Goal: Information Seeking & Learning: Compare options

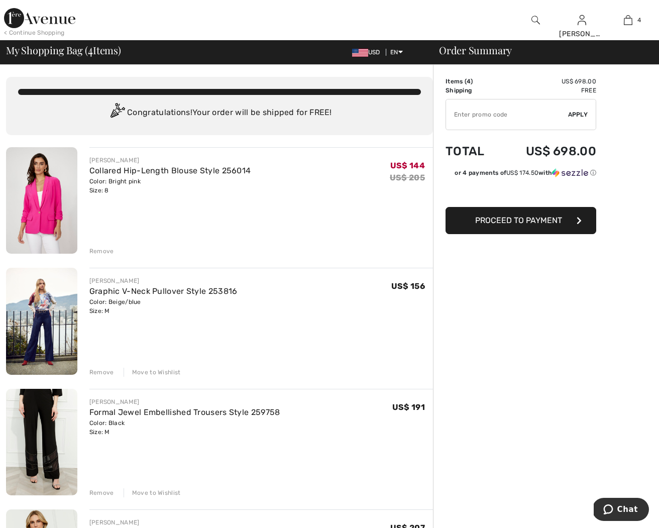
click at [72, 202] on img at bounding box center [41, 200] width 71 height 106
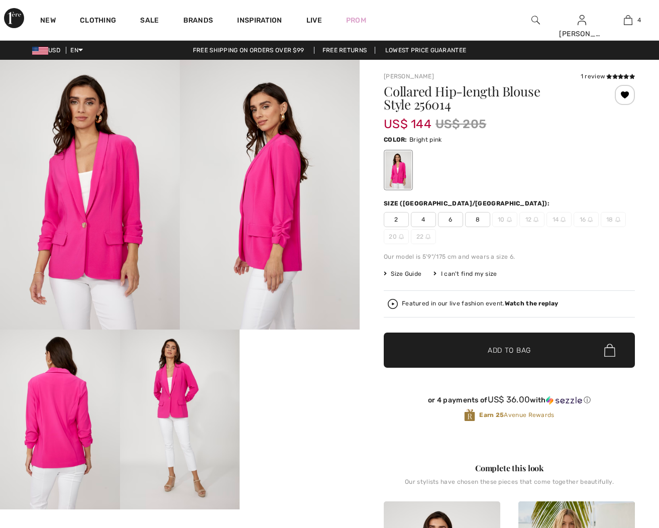
checkbox input "true"
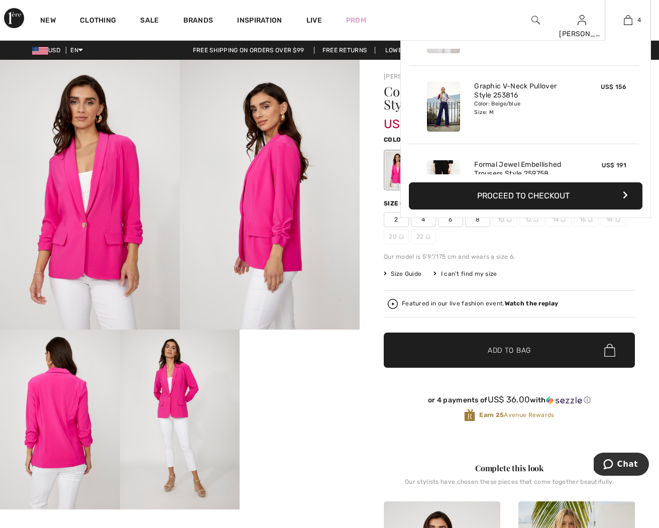
scroll to position [71, 0]
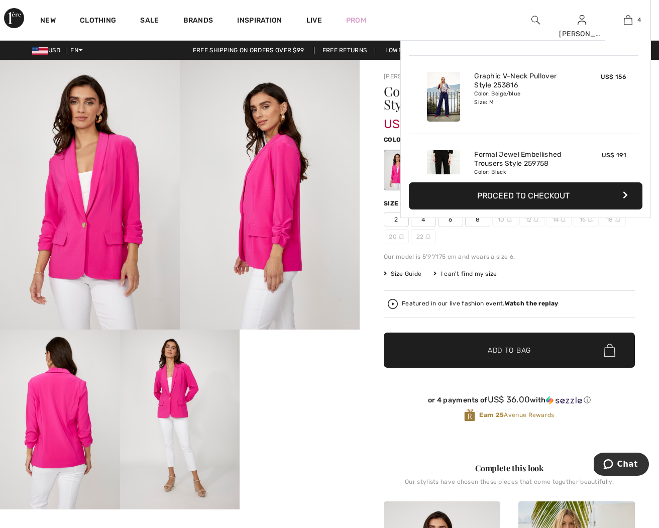
click at [431, 100] on img at bounding box center [443, 97] width 33 height 50
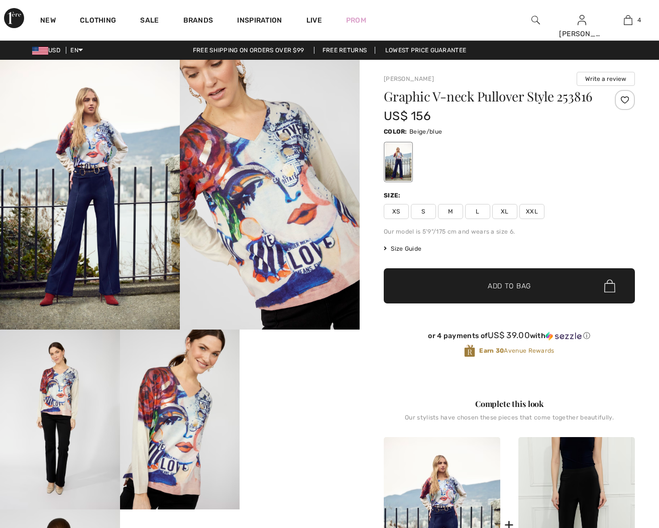
checkbox input "true"
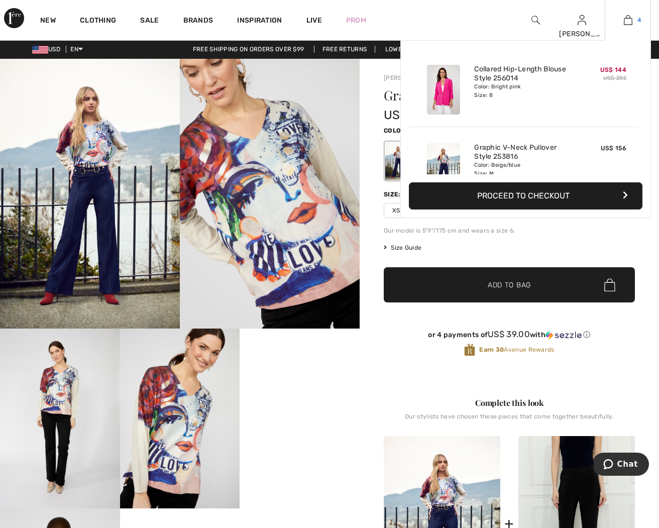
click at [635, 19] on link "4" at bounding box center [627, 20] width 45 height 12
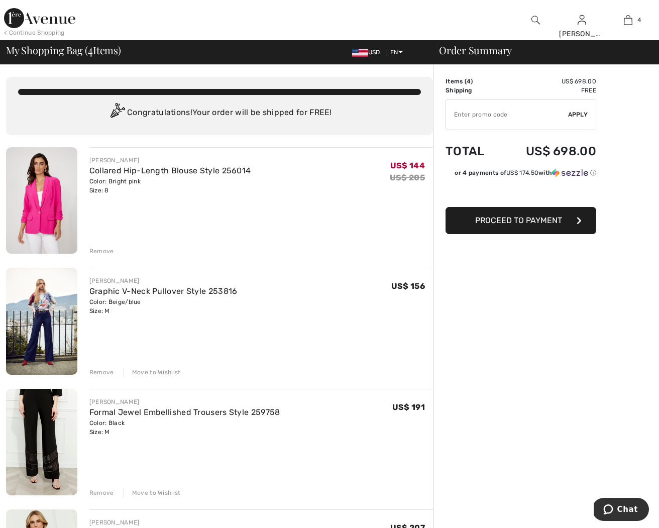
click at [100, 372] on div "Remove" at bounding box center [101, 372] width 25 height 9
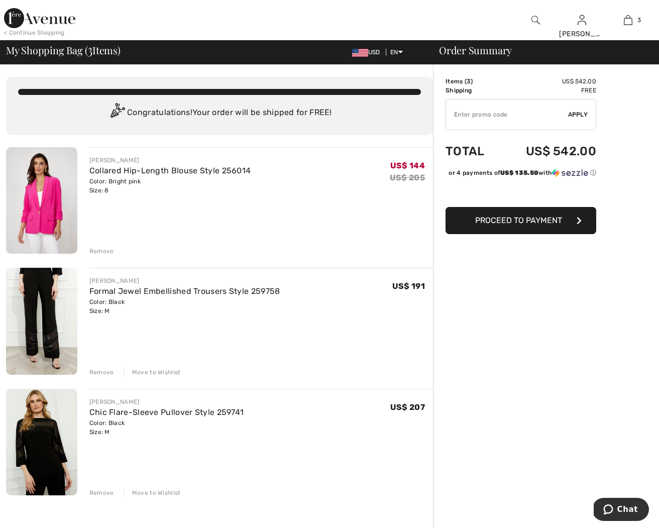
click at [34, 323] on img at bounding box center [41, 321] width 71 height 106
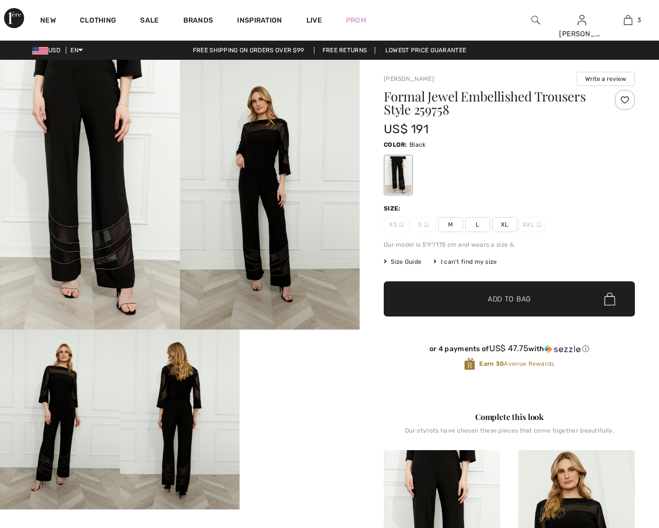
checkbox input "true"
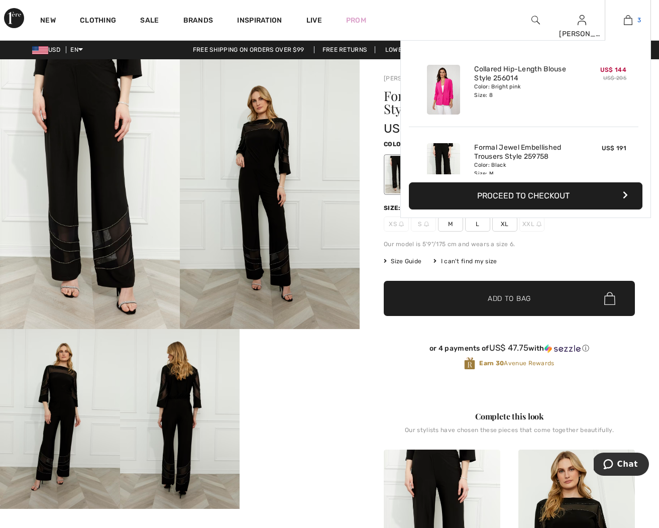
click at [626, 20] on img at bounding box center [628, 20] width 9 height 12
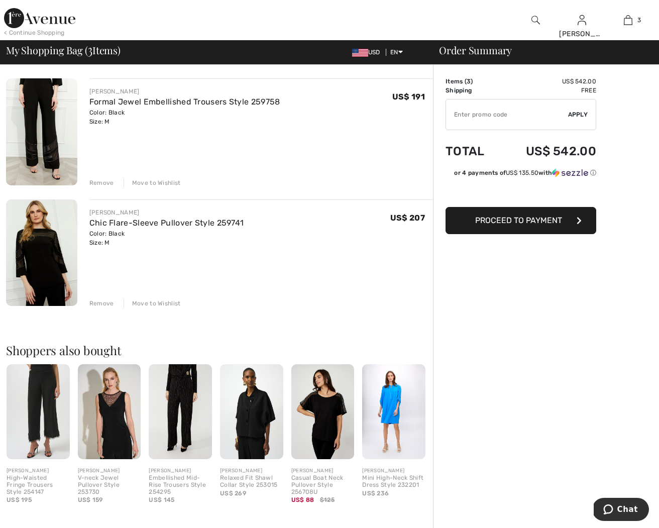
scroll to position [193, 0]
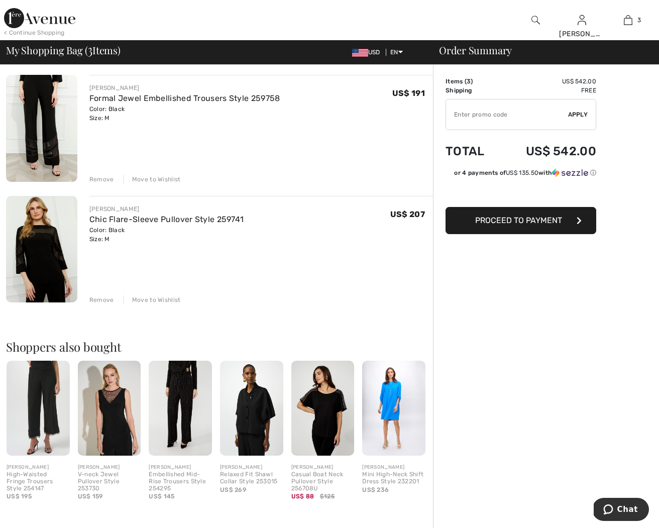
click at [50, 247] on img at bounding box center [41, 249] width 71 height 106
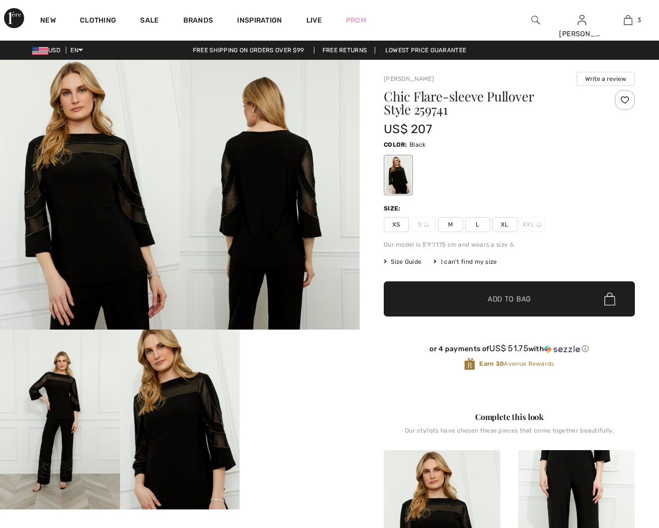
checkbox input "true"
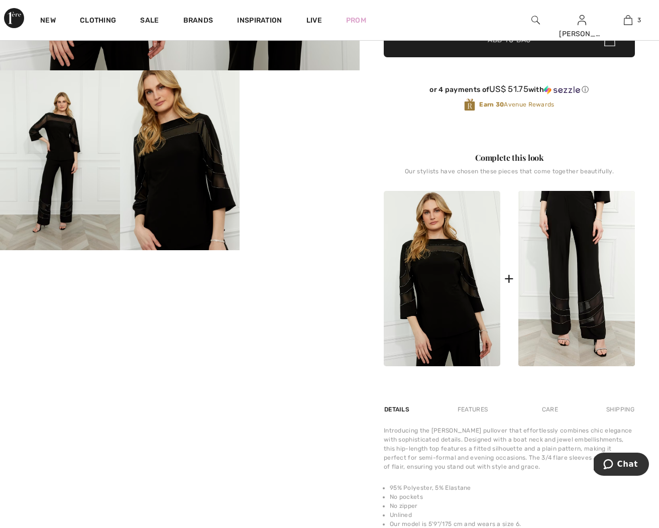
scroll to position [260, 0]
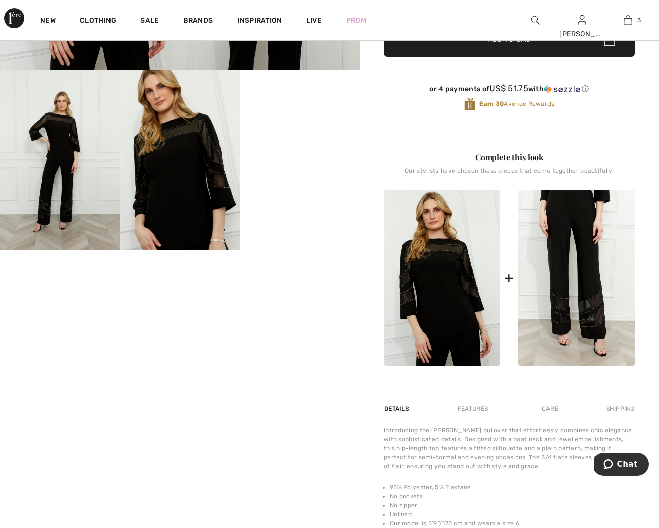
click at [304, 130] on video "Your browser does not support the video tag." at bounding box center [299, 100] width 120 height 60
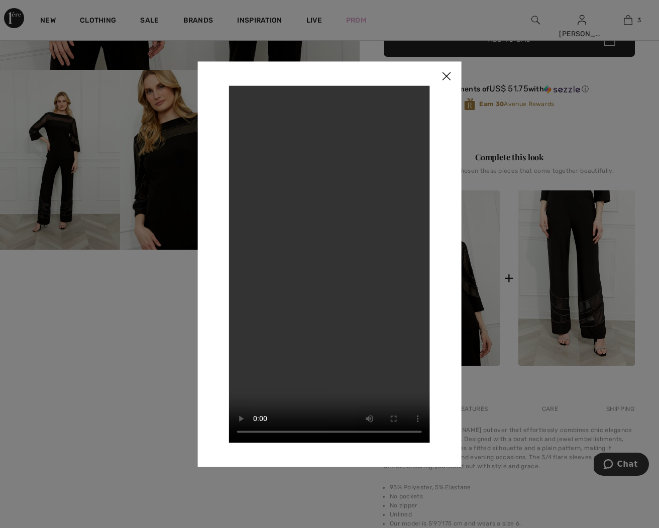
click at [446, 78] on img at bounding box center [446, 76] width 30 height 31
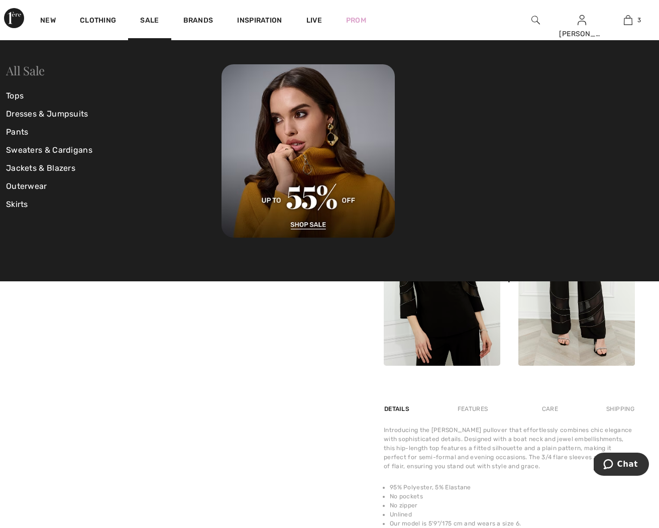
click at [30, 73] on link "All Sale" at bounding box center [25, 70] width 39 height 16
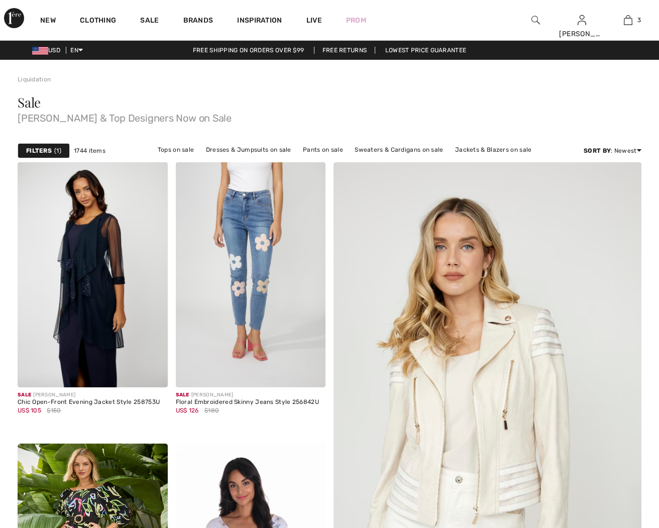
checkbox input "true"
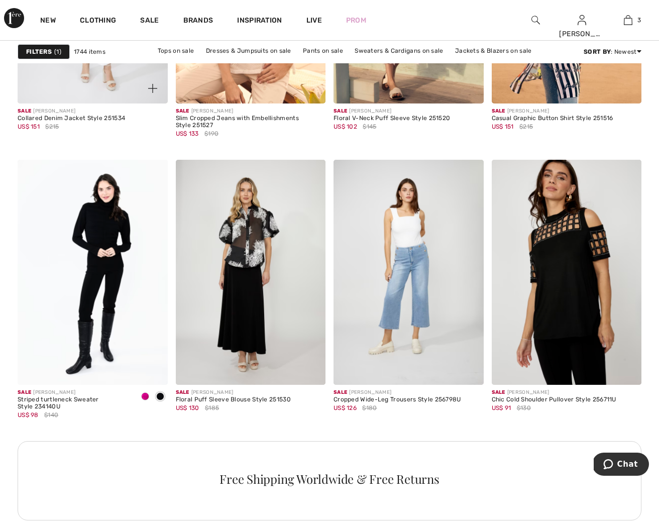
scroll to position [846, 0]
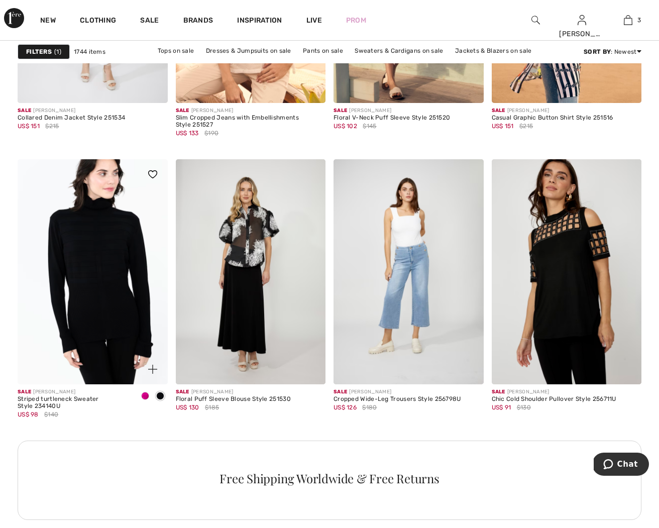
click at [105, 259] on img at bounding box center [93, 271] width 150 height 225
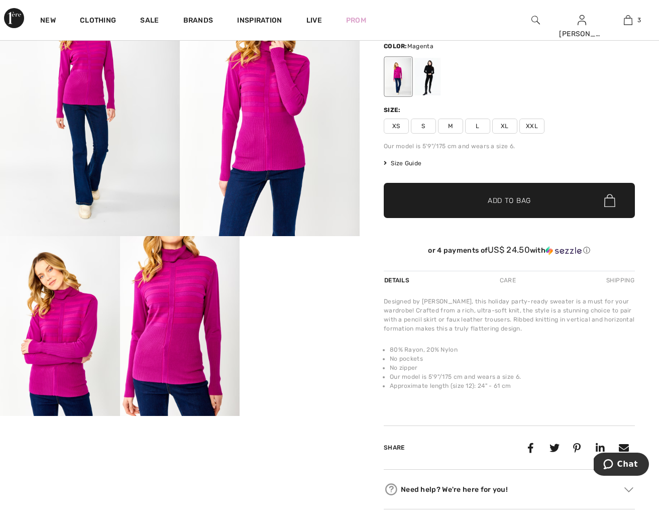
scroll to position [93, 0]
click at [303, 296] on video "Your browser does not support the video tag." at bounding box center [299, 266] width 120 height 60
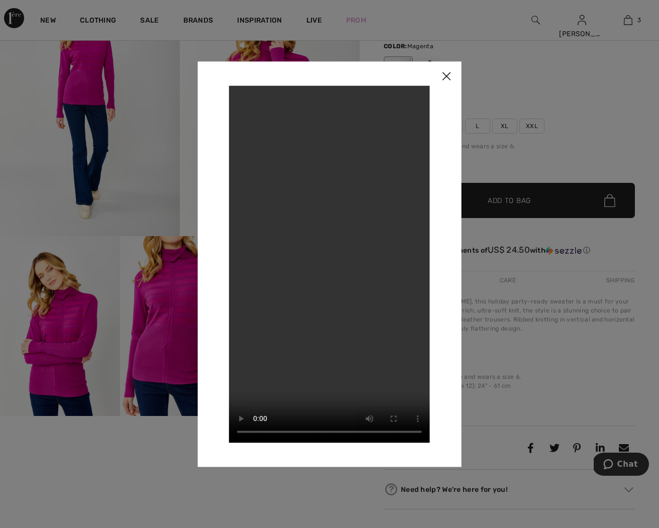
click at [449, 75] on img at bounding box center [446, 76] width 30 height 31
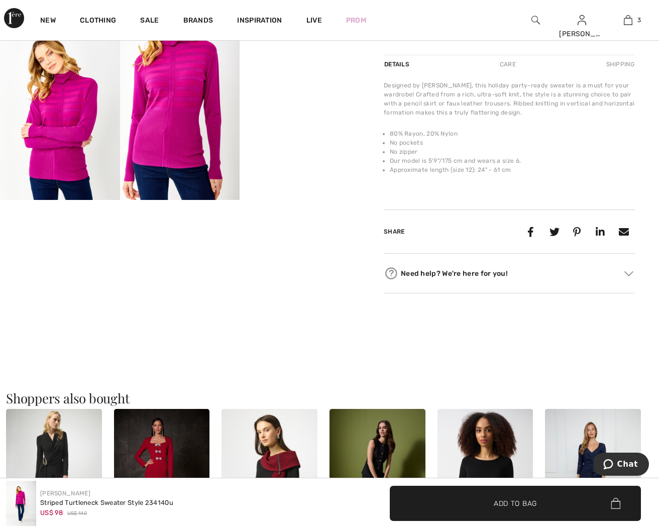
scroll to position [310, 0]
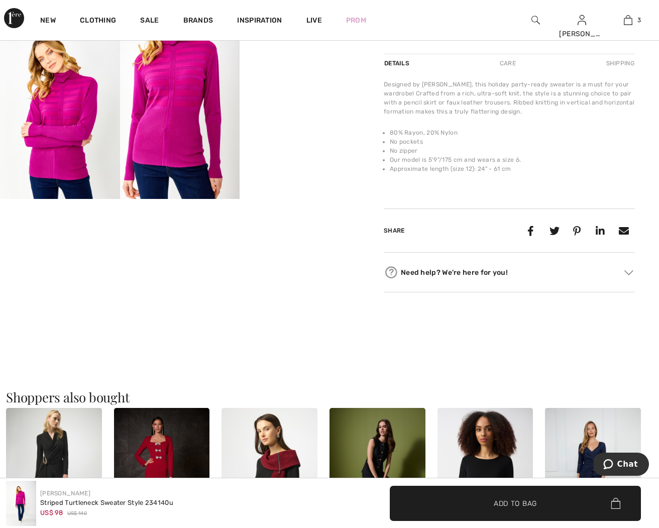
click at [84, 253] on video "Your browser does not support the video tag." at bounding box center [60, 229] width 120 height 60
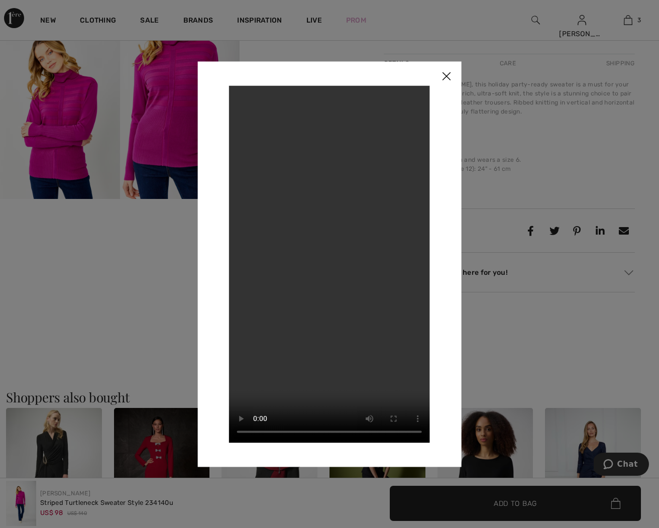
click at [447, 76] on img at bounding box center [446, 76] width 30 height 31
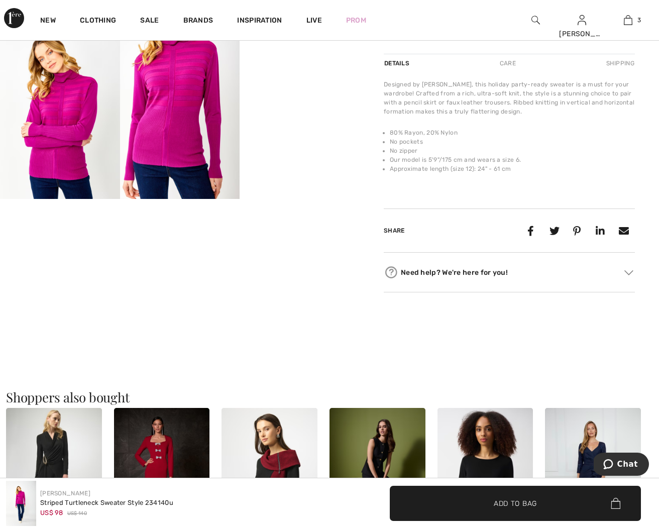
click at [291, 79] on video "Your browser does not support the video tag." at bounding box center [299, 49] width 120 height 60
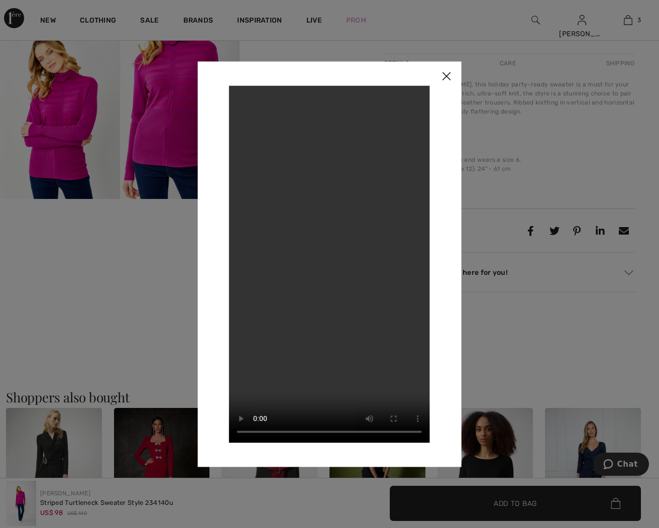
click at [452, 79] on img at bounding box center [446, 76] width 30 height 31
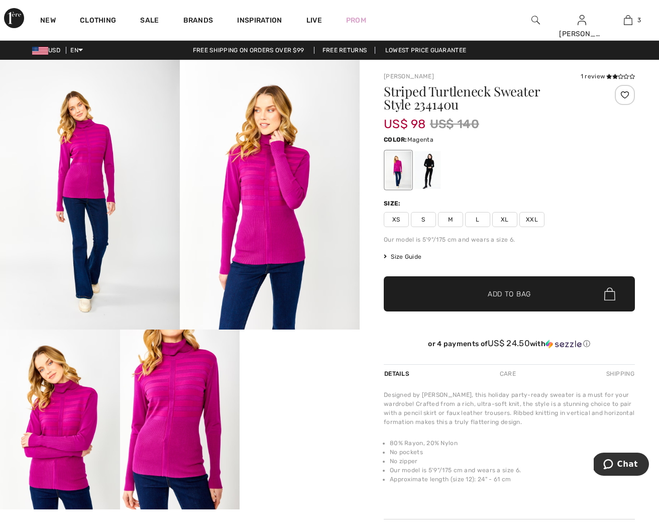
scroll to position [0, 0]
click at [423, 166] on div at bounding box center [427, 170] width 26 height 38
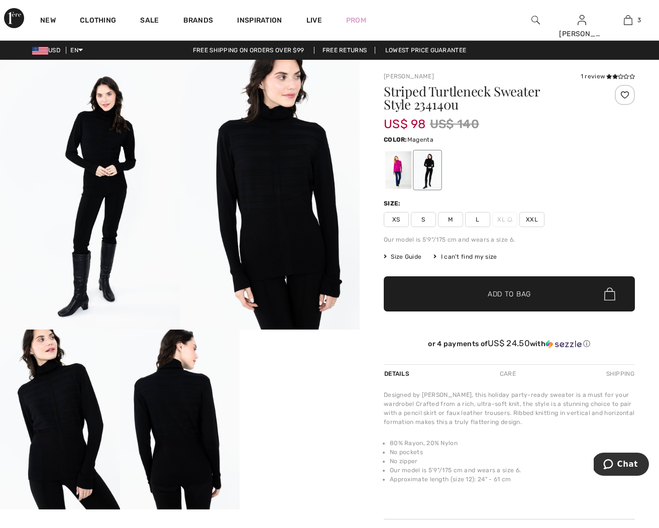
click at [401, 167] on div at bounding box center [398, 170] width 26 height 38
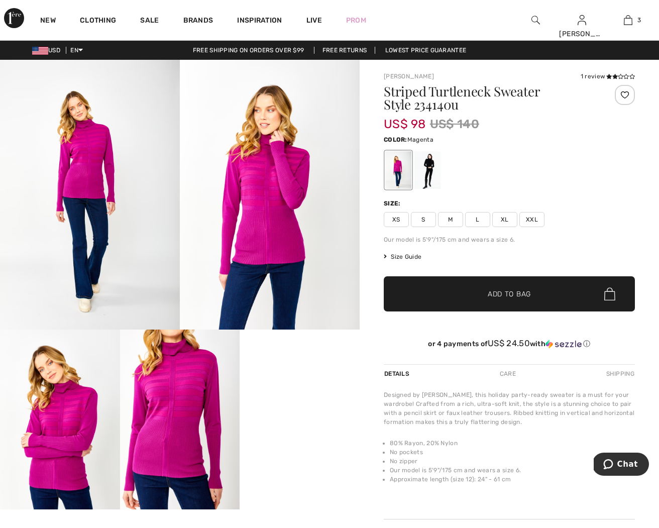
click at [598, 77] on div "1 review" at bounding box center [607, 76] width 54 height 9
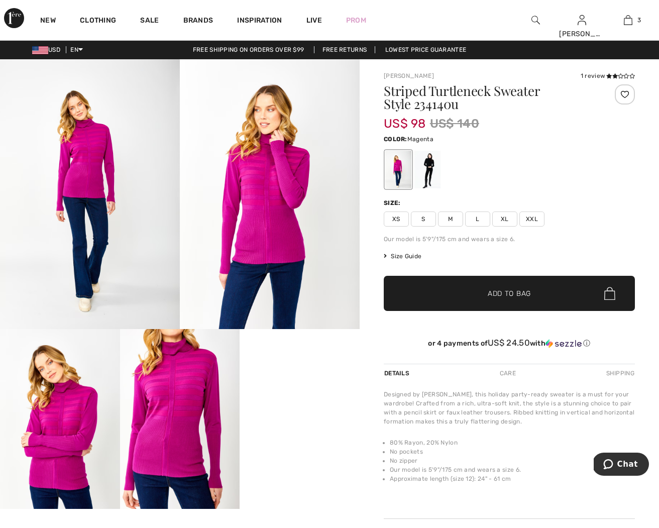
scroll to position [3, 0]
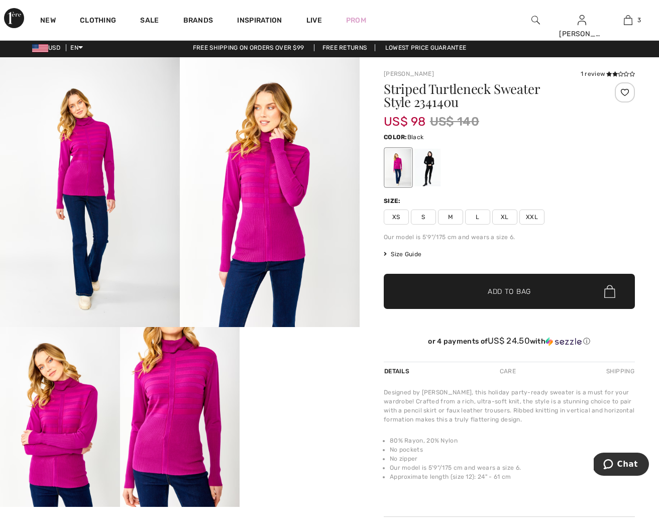
click at [424, 171] on div at bounding box center [427, 168] width 26 height 38
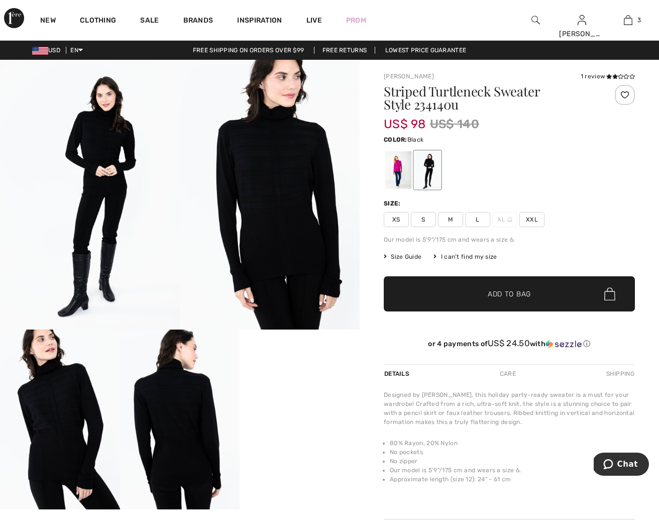
scroll to position [0, 0]
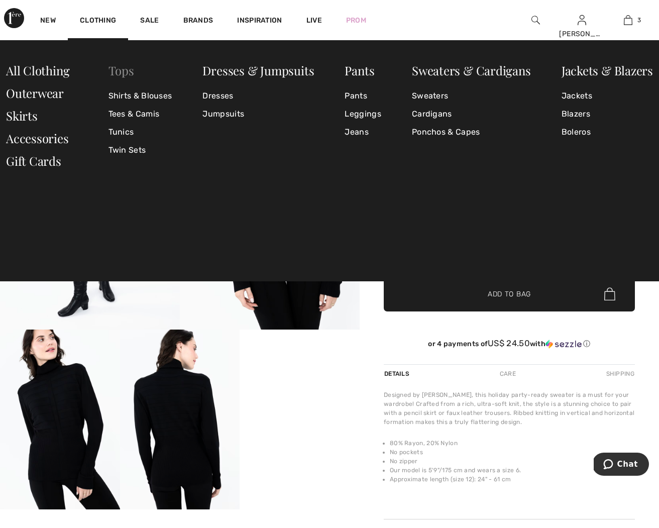
click at [117, 77] on link "Tops" at bounding box center [121, 70] width 26 height 16
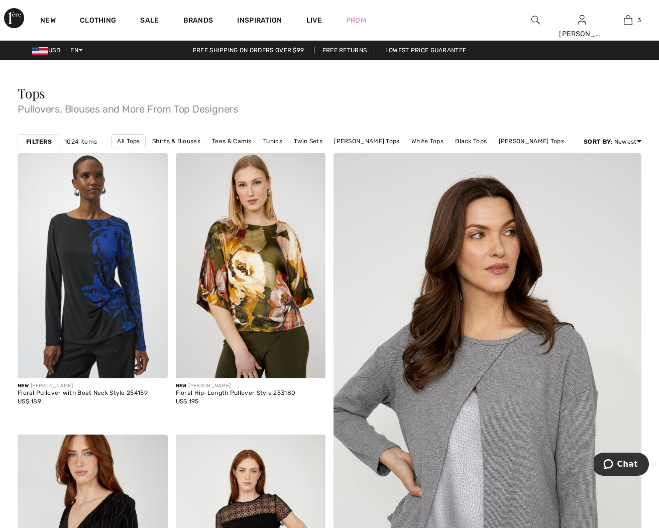
click at [47, 137] on div "Filters" at bounding box center [39, 141] width 43 height 15
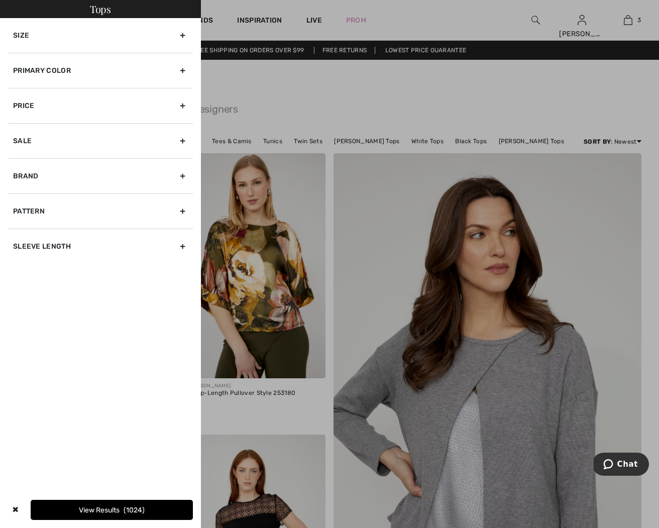
click at [182, 70] on div "Primary Color" at bounding box center [100, 70] width 185 height 35
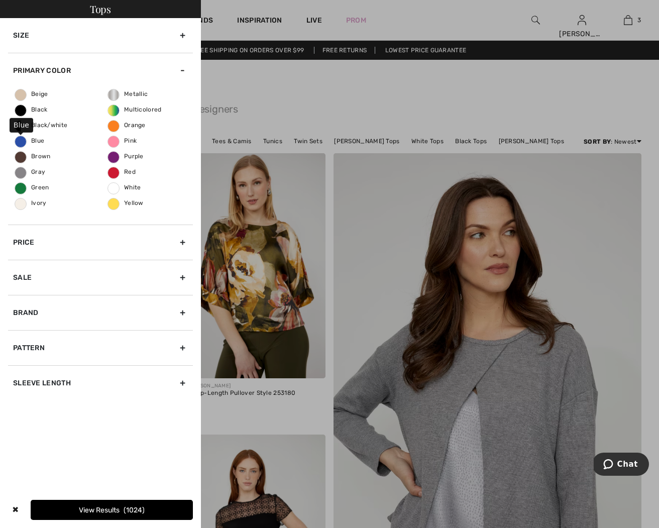
click at [26, 142] on span "Blue" at bounding box center [29, 140] width 29 height 7
click at [0, 0] on input "Blue" at bounding box center [0, 0] width 0 height 0
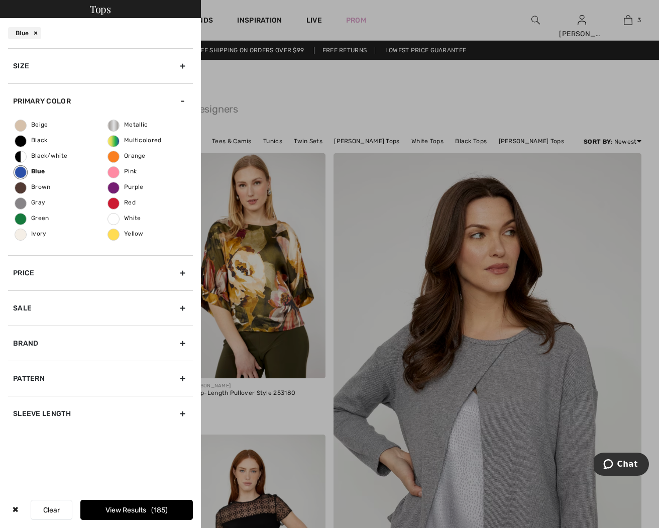
click at [124, 512] on button "View Results 185" at bounding box center [136, 510] width 112 height 20
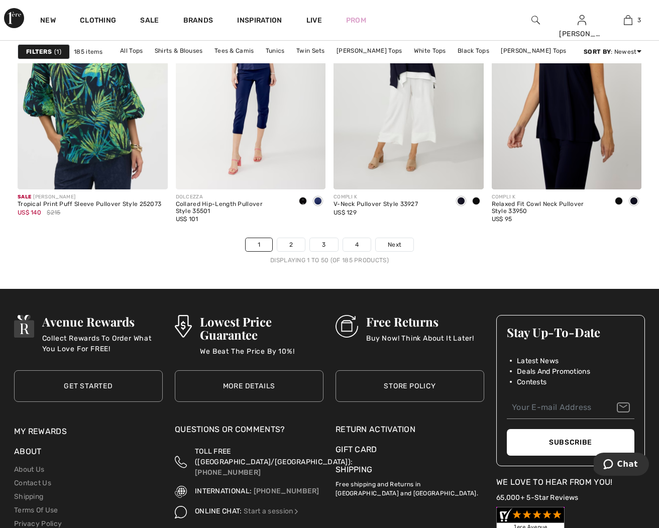
scroll to position [4162, 0]
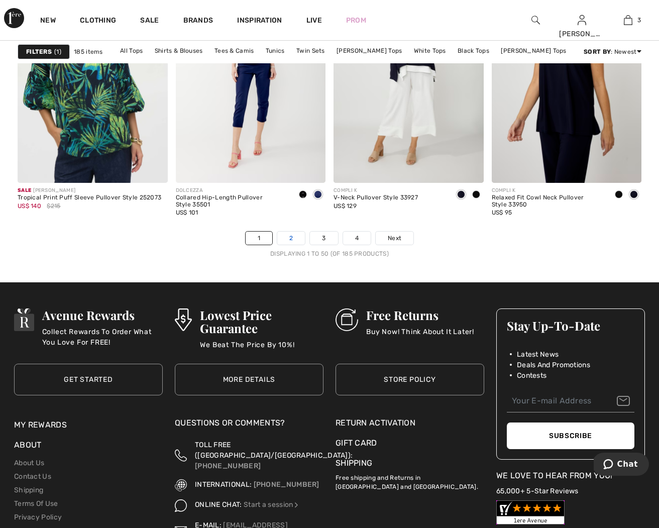
click at [292, 233] on link "2" at bounding box center [291, 237] width 28 height 13
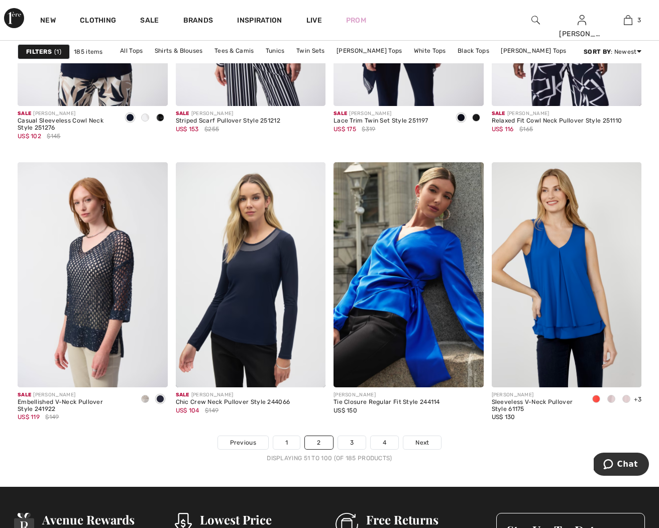
scroll to position [3958, 0]
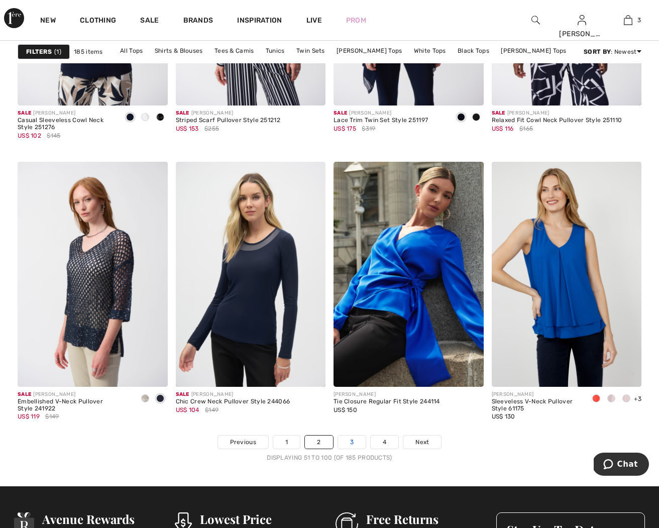
click at [351, 442] on link "3" at bounding box center [352, 441] width 28 height 13
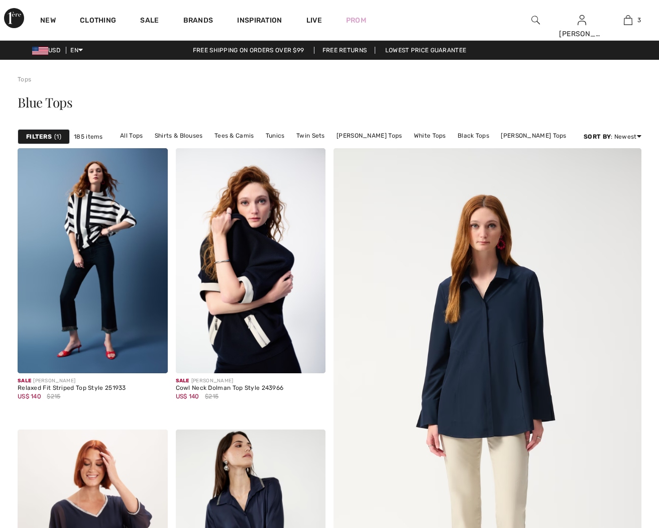
checkbox input "true"
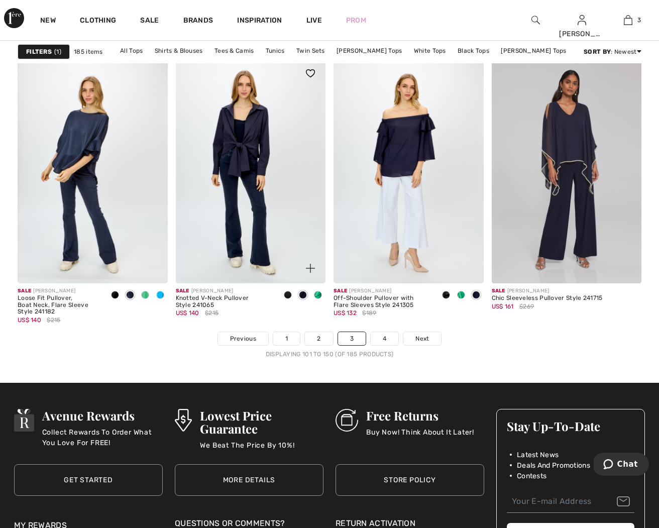
scroll to position [4063, 0]
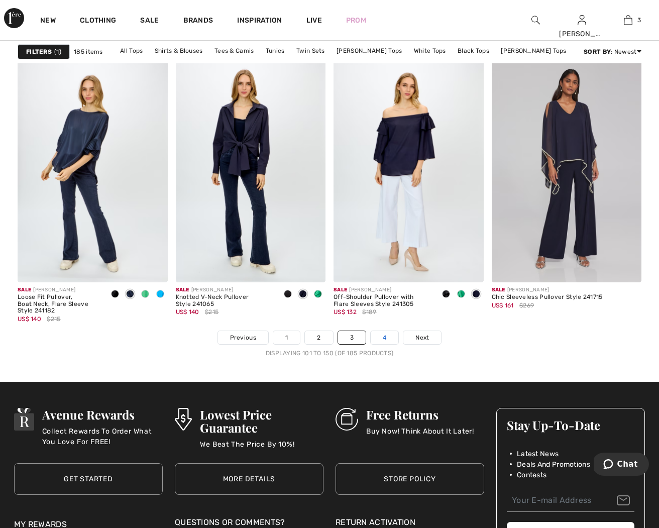
click at [387, 338] on link "4" at bounding box center [385, 337] width 28 height 13
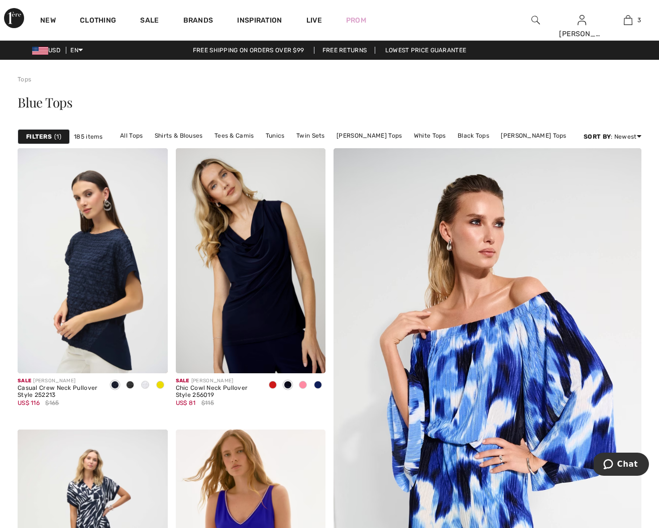
scroll to position [1, 0]
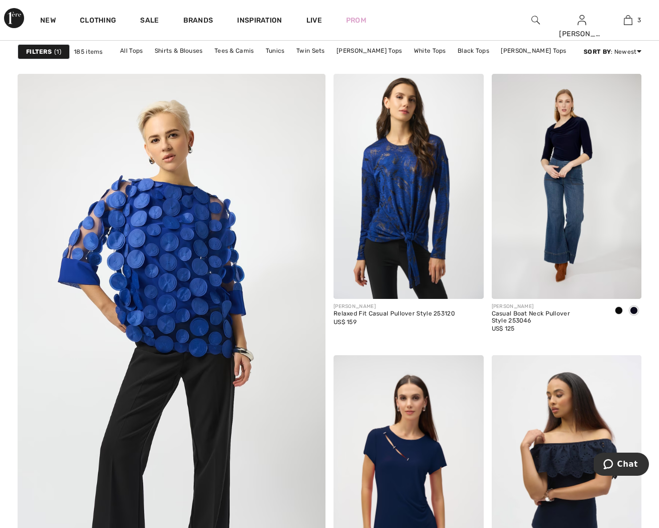
scroll to position [2250, 0]
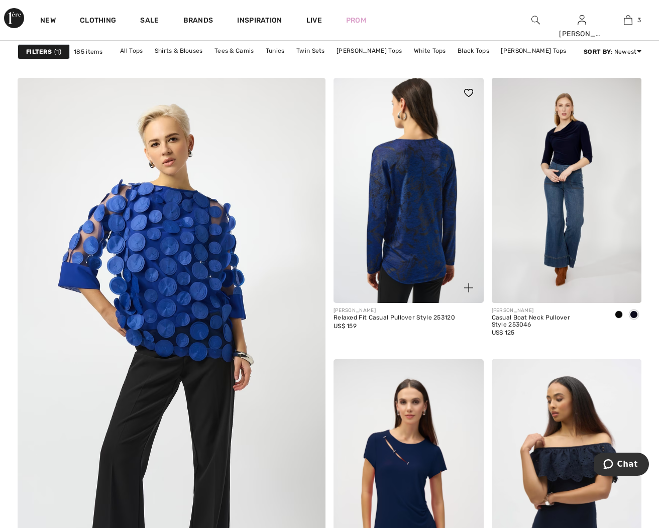
click at [410, 227] on img at bounding box center [408, 190] width 150 height 225
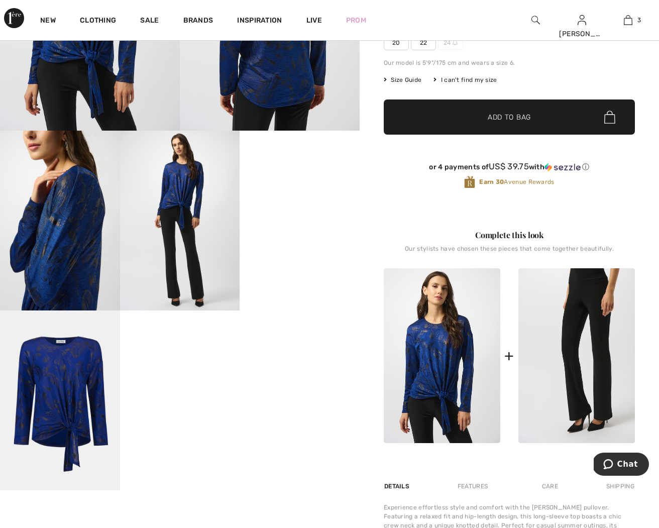
scroll to position [199, 1]
click at [307, 190] on video "Your browser does not support the video tag." at bounding box center [299, 161] width 120 height 60
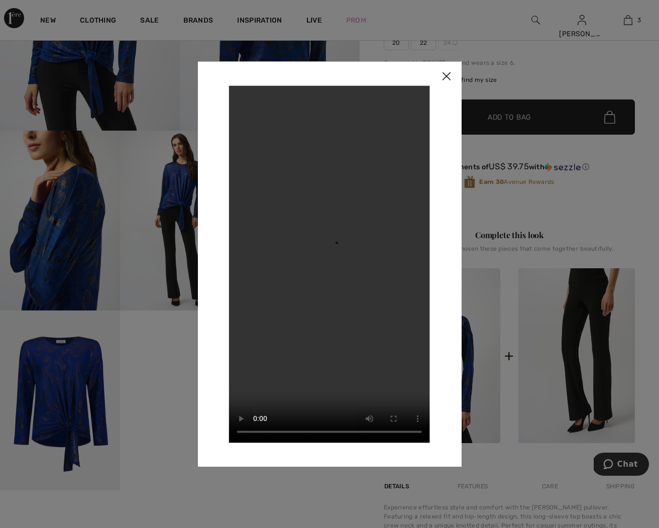
scroll to position [201, 0]
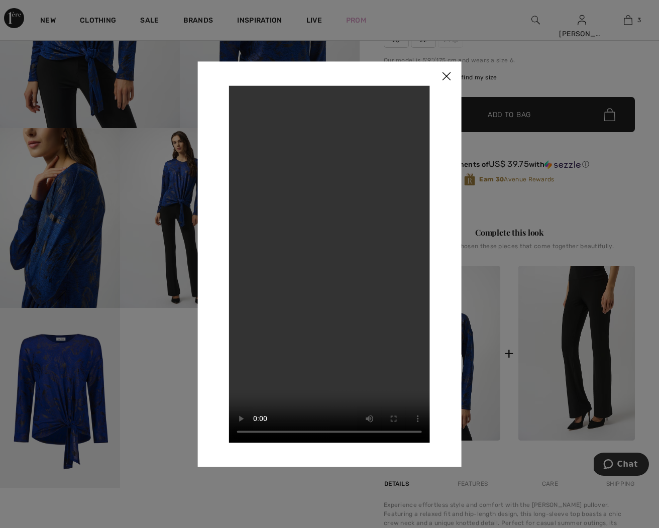
click at [447, 77] on img at bounding box center [446, 76] width 30 height 31
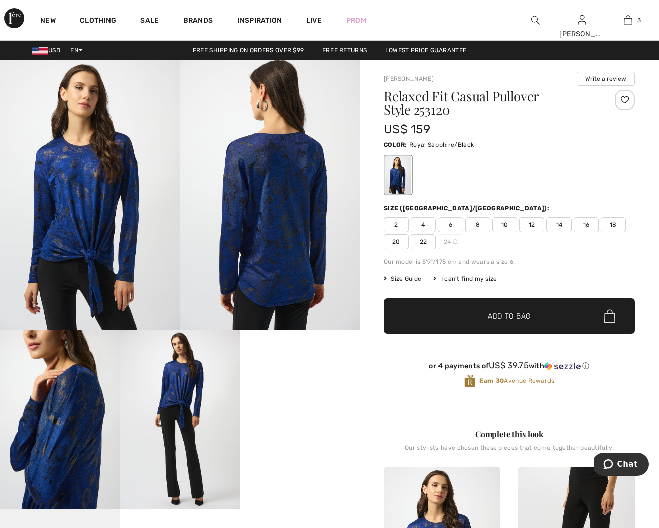
scroll to position [0, 0]
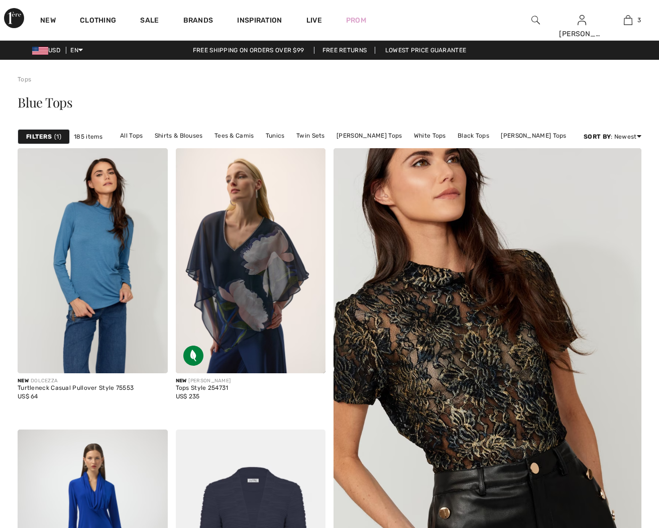
scroll to position [2250, 0]
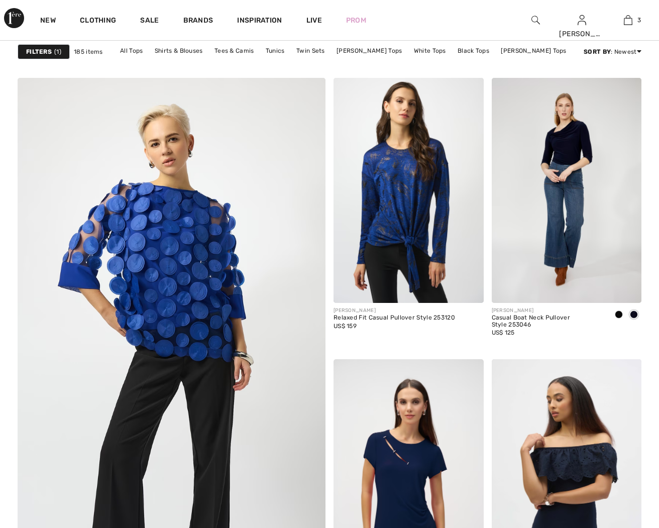
checkbox input "true"
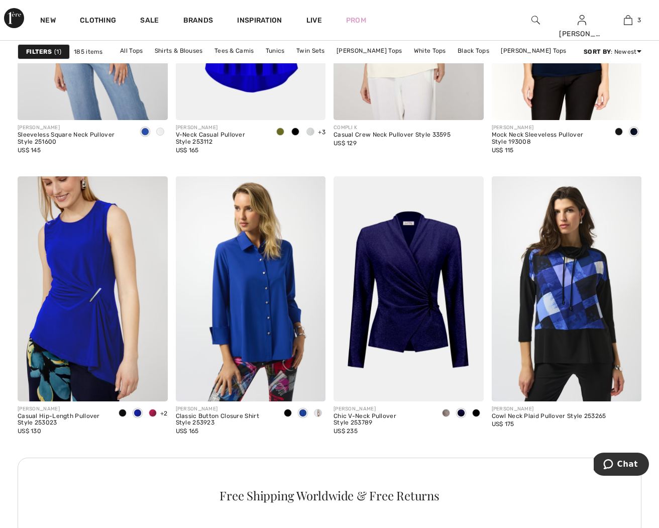
scroll to position [1761, 0]
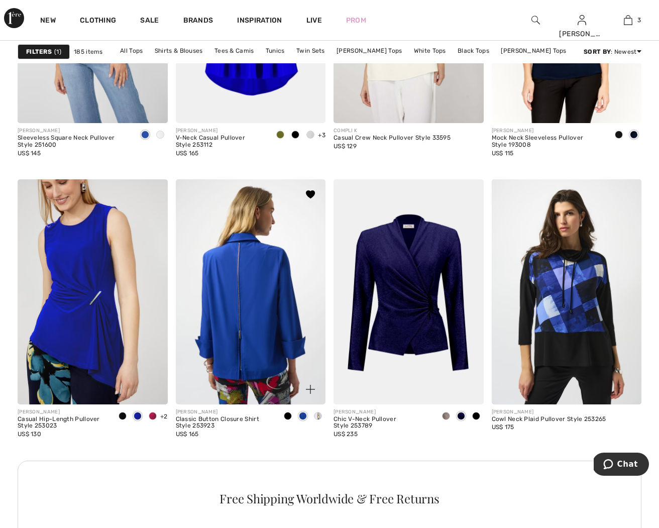
click at [249, 306] on img at bounding box center [251, 291] width 150 height 225
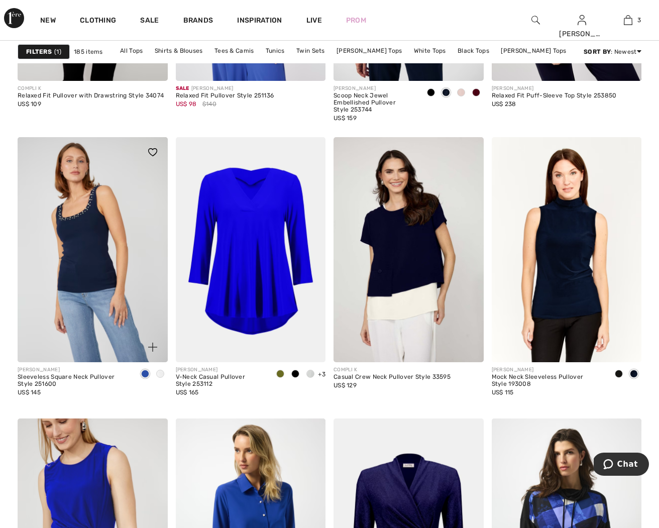
scroll to position [1531, 0]
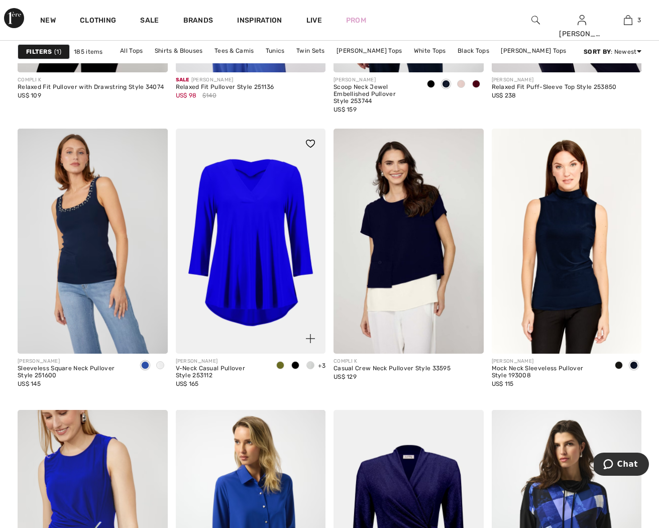
click at [250, 272] on img at bounding box center [251, 241] width 150 height 225
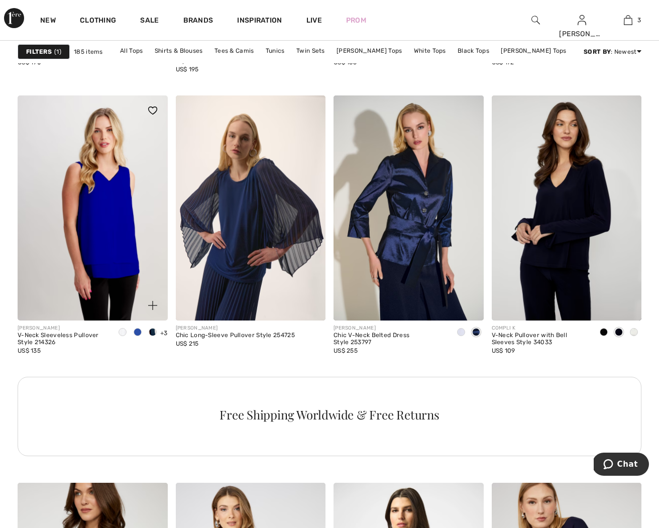
scroll to position [898, 0]
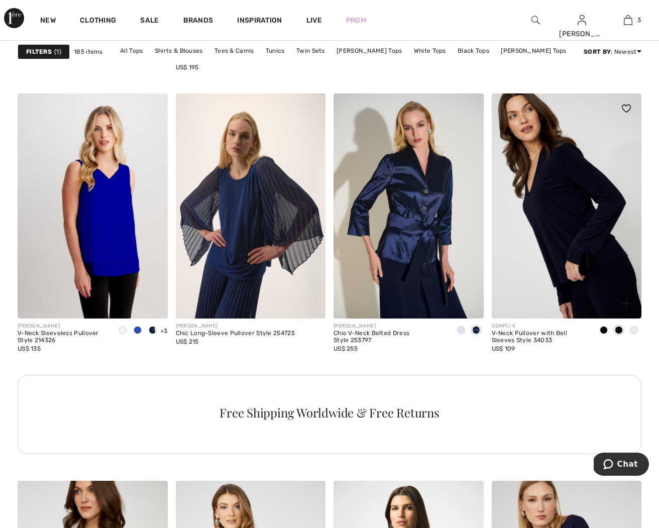
click at [532, 260] on img at bounding box center [567, 205] width 150 height 225
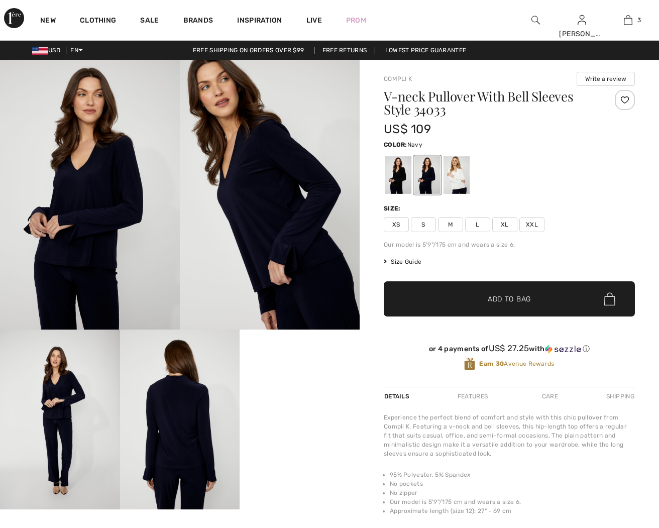
checkbox input "true"
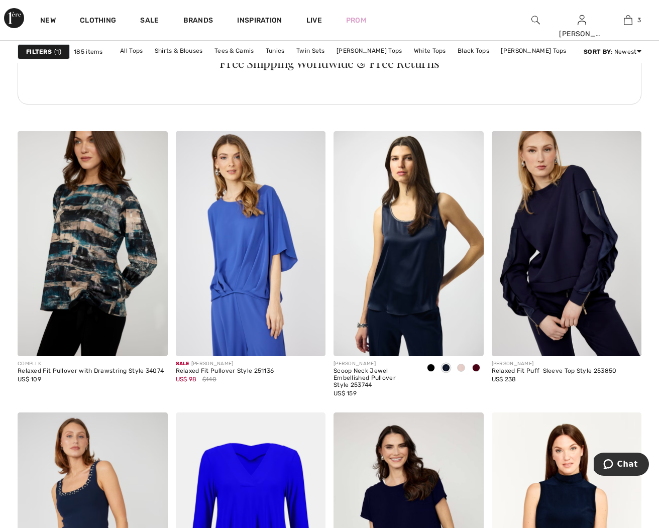
scroll to position [1248, 0]
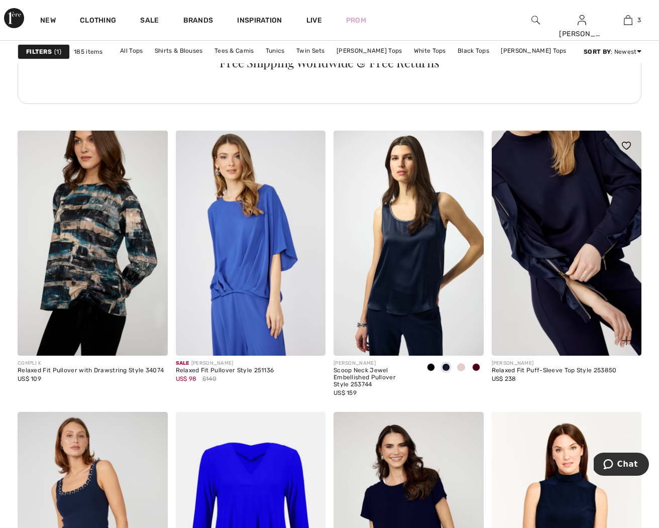
click at [504, 316] on img at bounding box center [567, 243] width 150 height 225
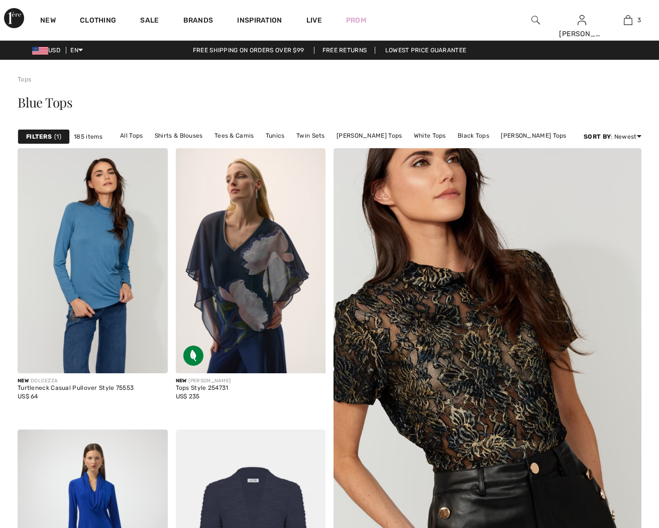
scroll to position [1248, 0]
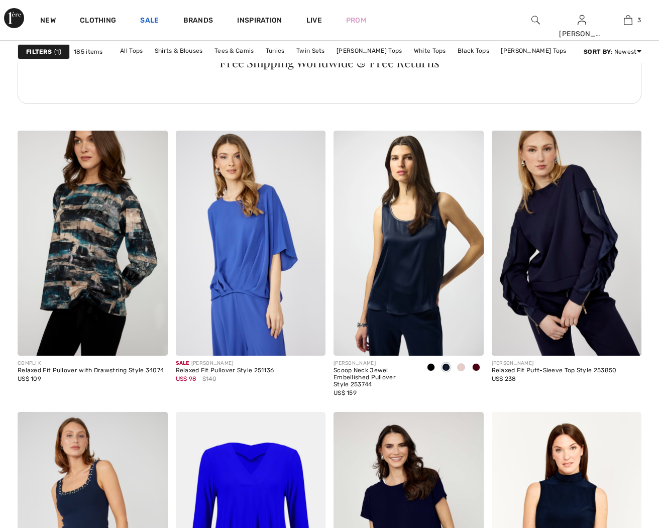
click at [151, 23] on link "Sale" at bounding box center [149, 21] width 19 height 11
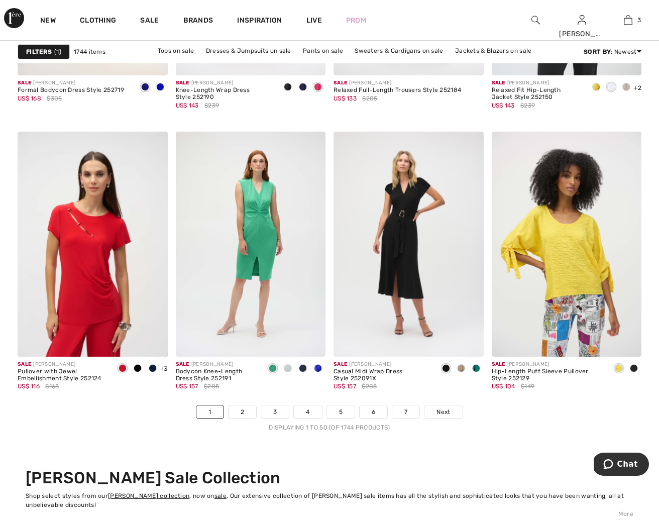
scroll to position [4006, 0]
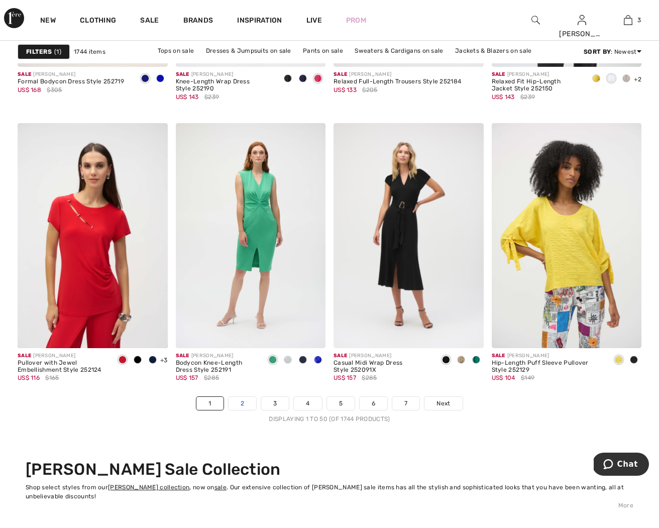
click at [242, 411] on nav "1 2 3 4 5 6 7 Next Displaying 1 to 50 (of 1744 products)" at bounding box center [330, 409] width 624 height 27
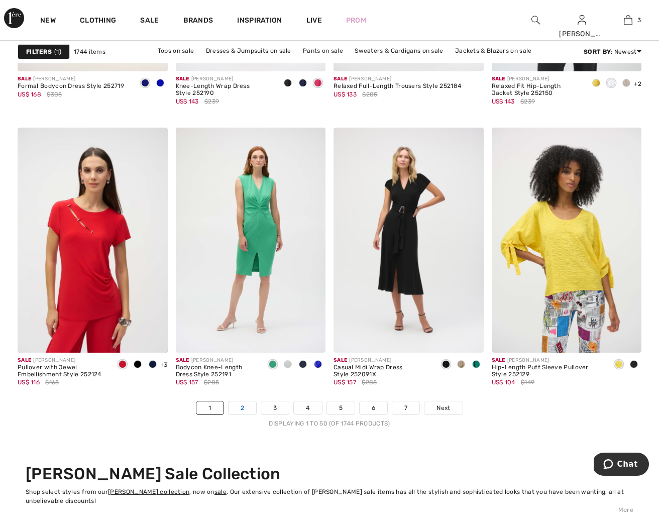
click at [243, 407] on link "2" at bounding box center [242, 407] width 28 height 13
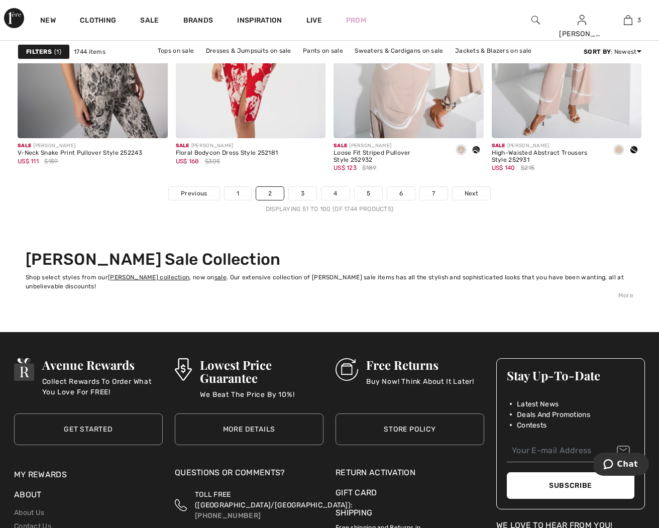
scroll to position [4222, 0]
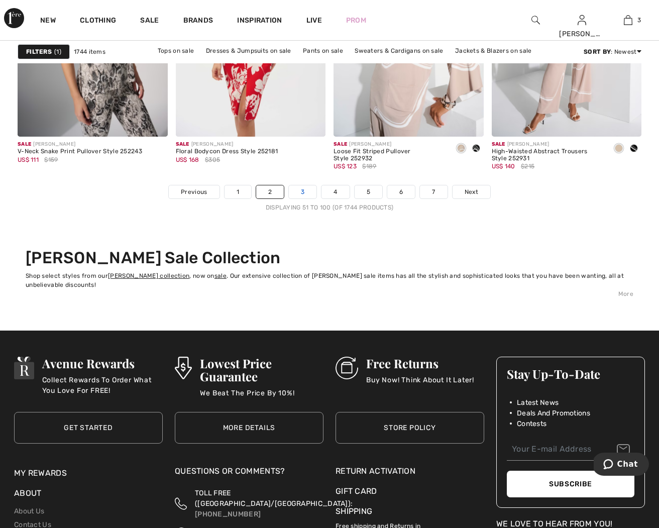
click at [310, 192] on link "3" at bounding box center [303, 191] width 28 height 13
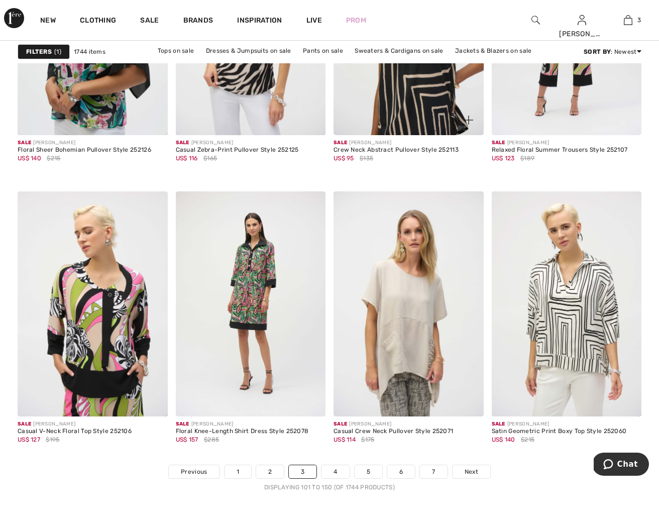
scroll to position [3943, 0]
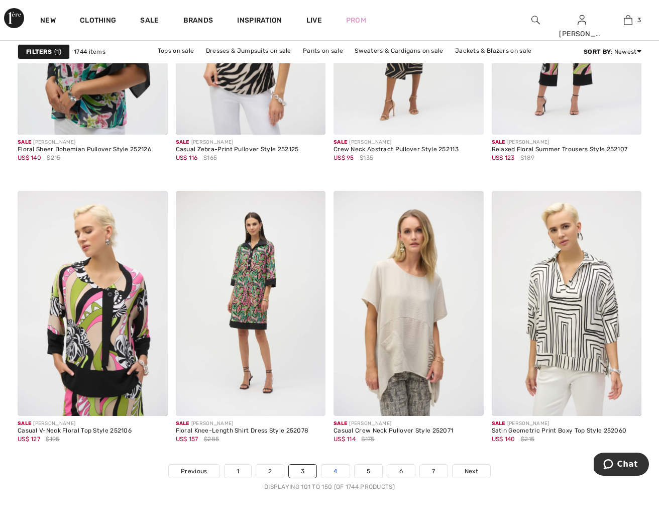
click at [334, 469] on link "4" at bounding box center [335, 470] width 28 height 13
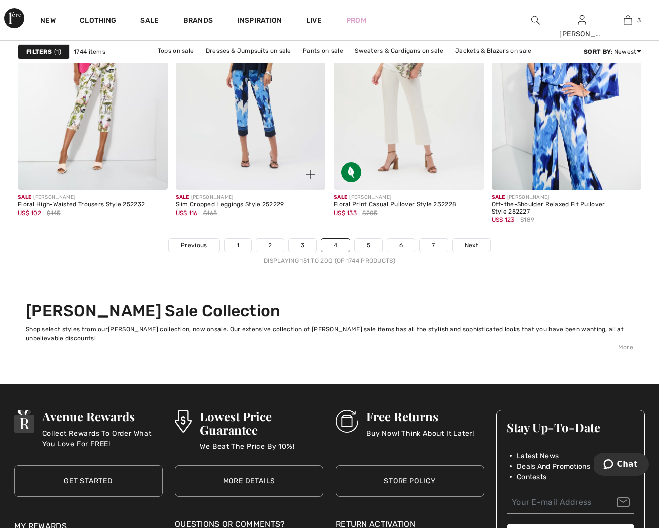
scroll to position [4170, 0]
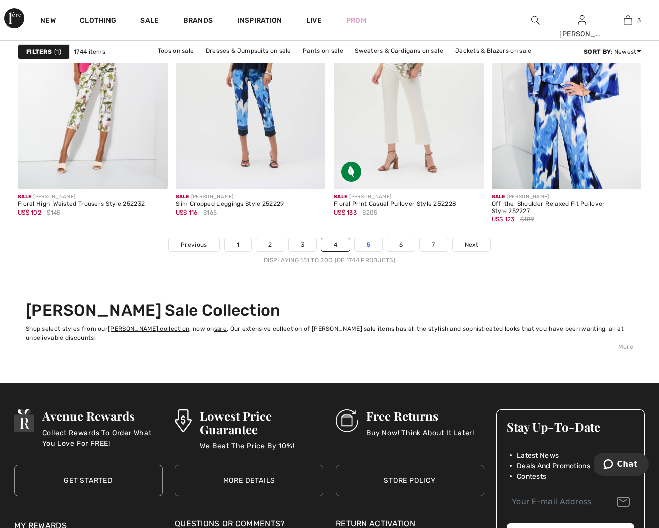
click at [367, 247] on link "5" at bounding box center [368, 244] width 28 height 13
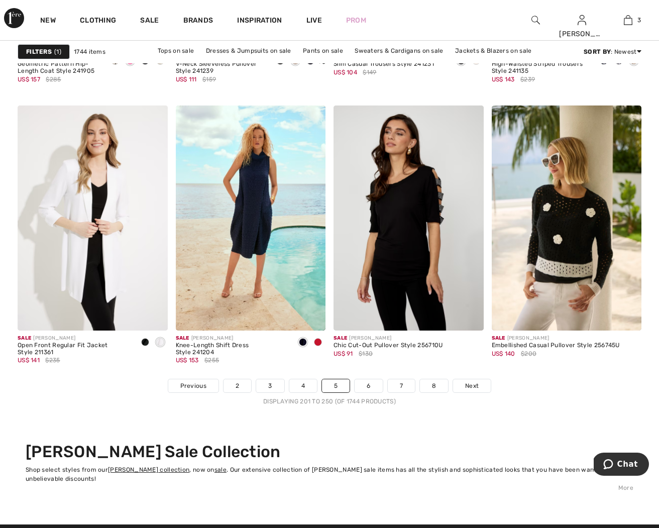
scroll to position [4030, 0]
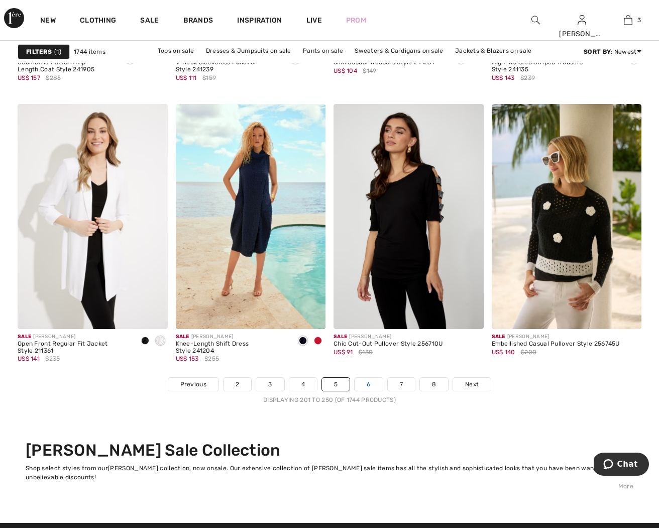
click at [371, 384] on link "6" at bounding box center [368, 384] width 28 height 13
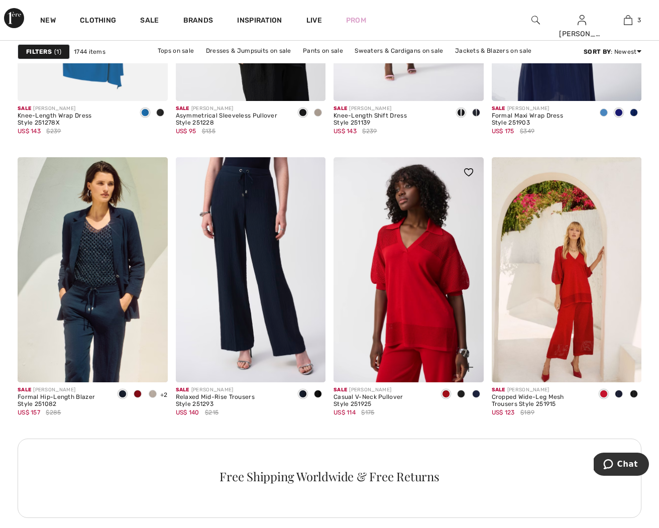
scroll to position [3028, 0]
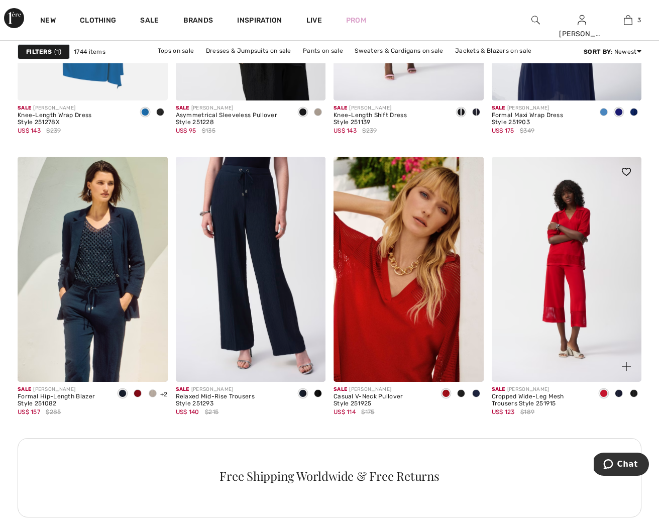
click at [573, 303] on img at bounding box center [567, 269] width 150 height 225
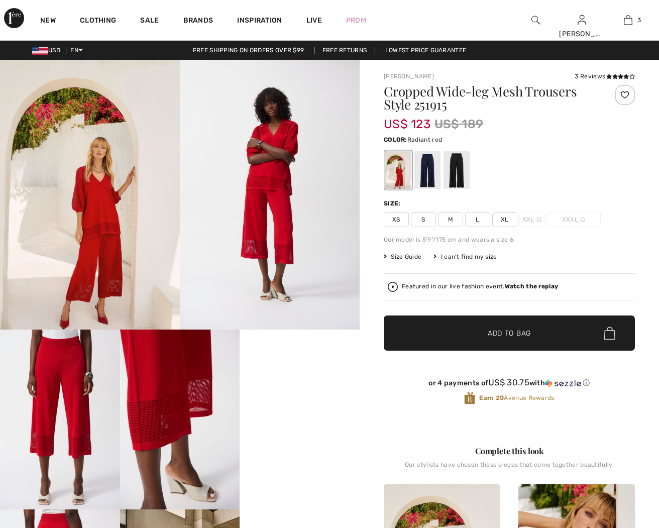
checkbox input "true"
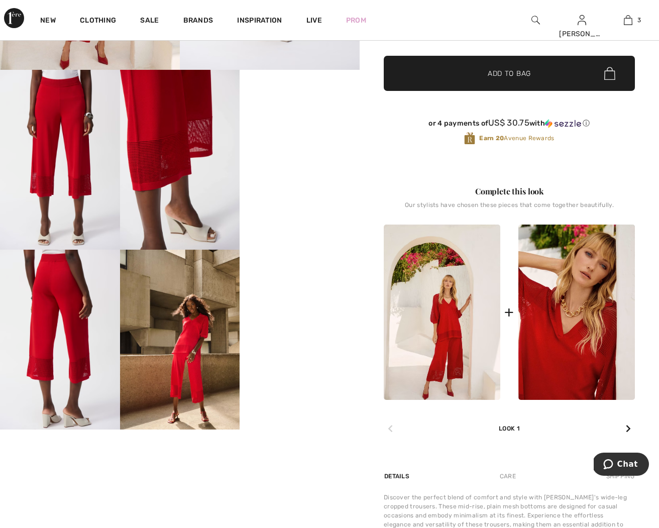
scroll to position [265, 0]
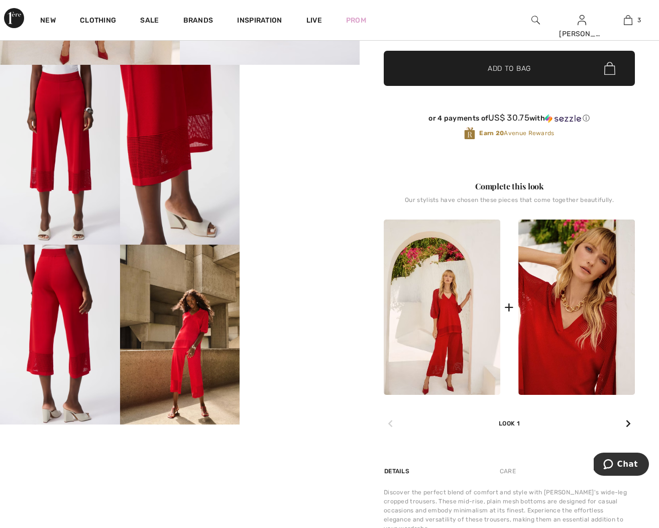
click at [341, 125] on video "Your browser does not support the video tag." at bounding box center [299, 95] width 120 height 60
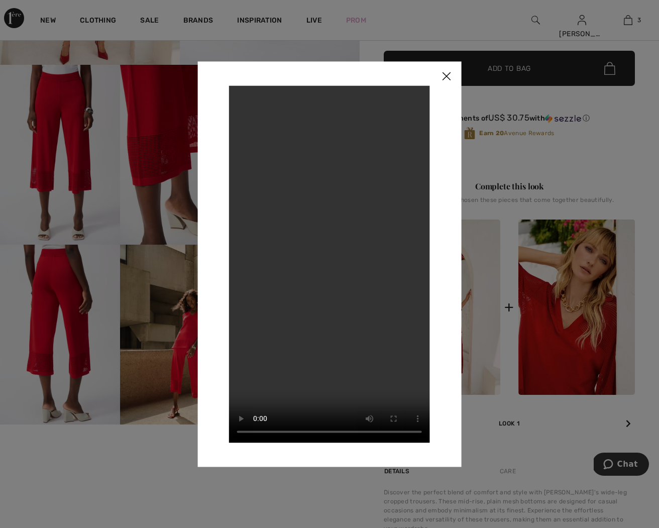
click at [444, 76] on img at bounding box center [446, 76] width 30 height 31
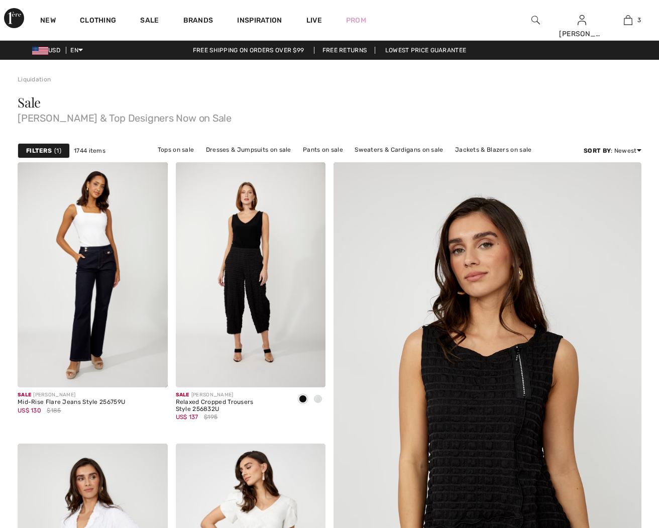
checkbox input "true"
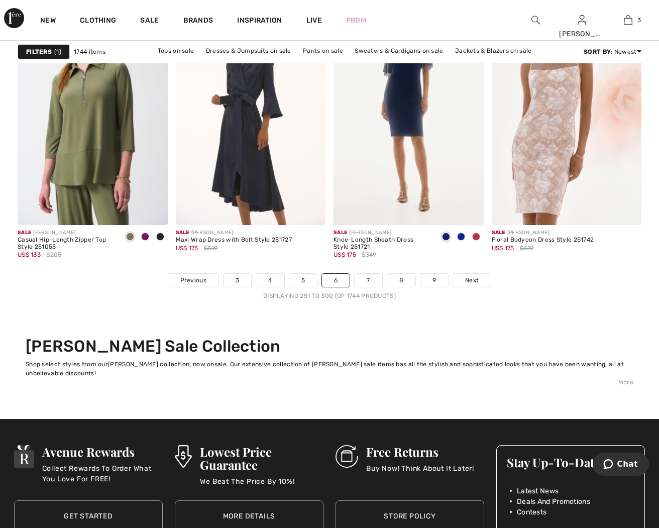
scroll to position [4140, 0]
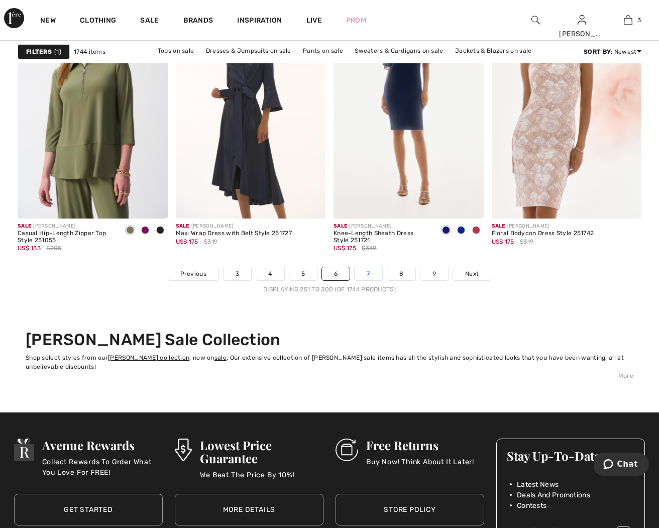
click at [365, 274] on link "7" at bounding box center [367, 273] width 27 height 13
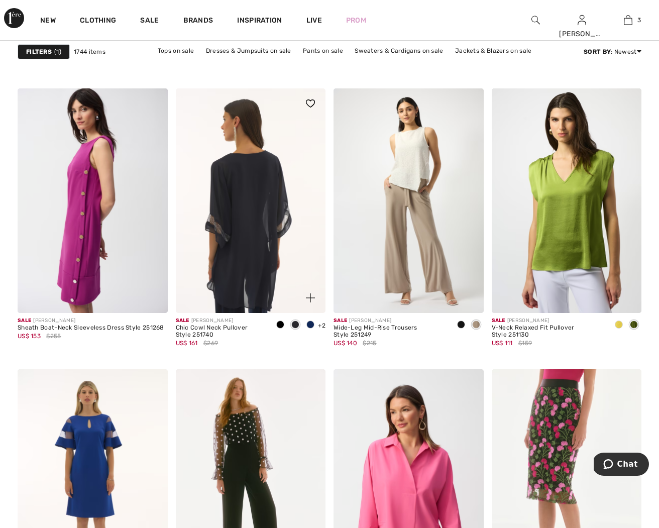
scroll to position [3488, 0]
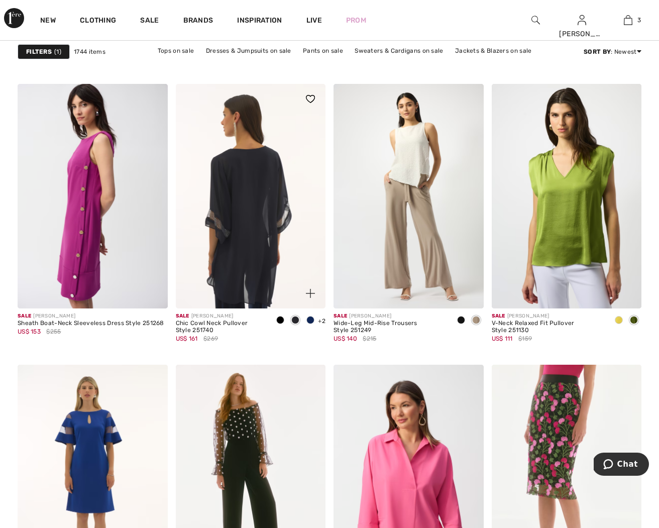
click at [268, 213] on img at bounding box center [251, 196] width 150 height 225
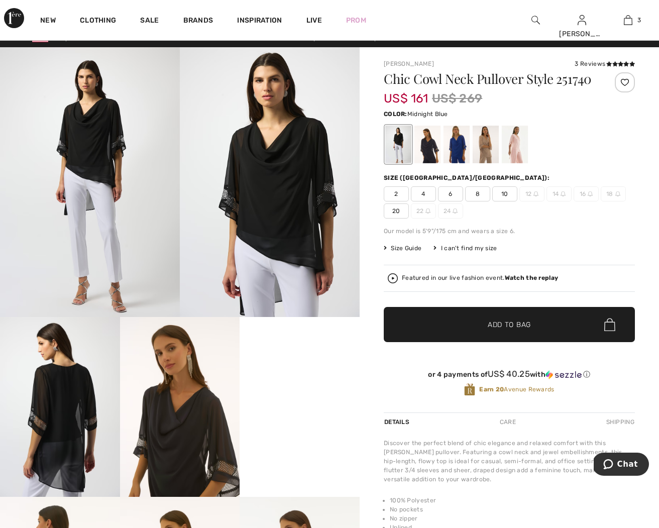
scroll to position [13, 0]
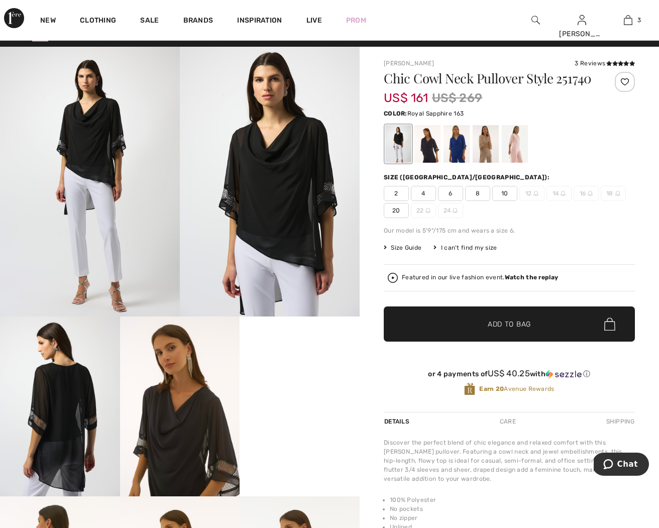
click at [459, 163] on div at bounding box center [456, 144] width 26 height 38
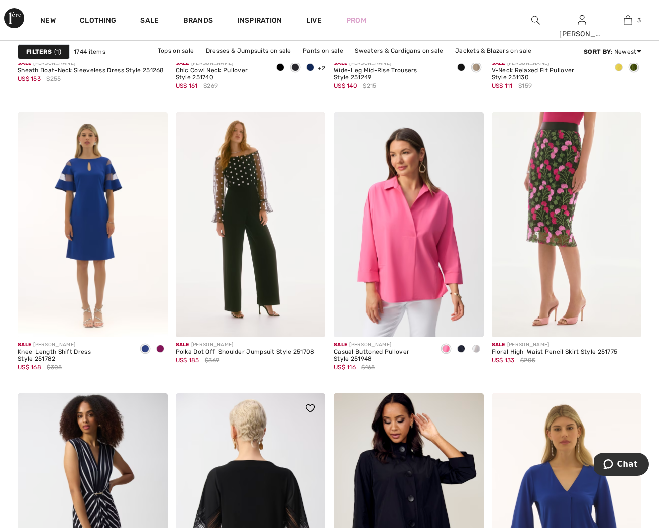
scroll to position [3741, 0]
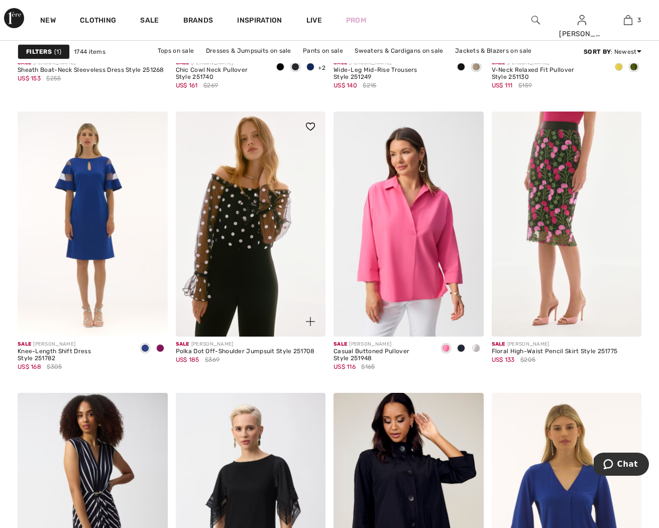
click at [246, 226] on img at bounding box center [251, 223] width 150 height 225
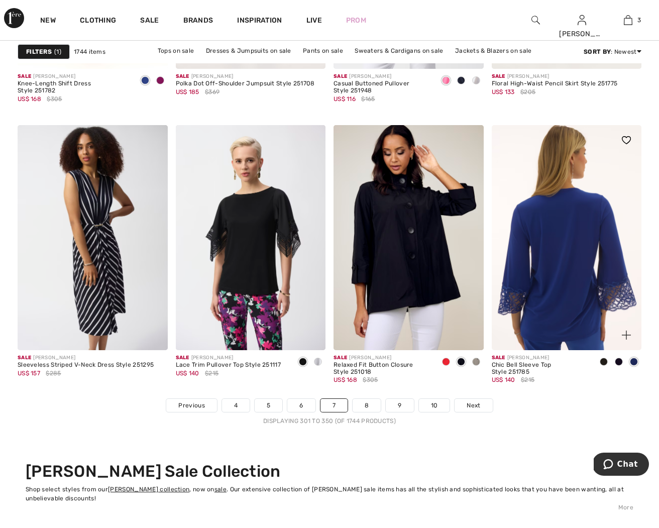
scroll to position [4009, 0]
click at [551, 290] on img at bounding box center [567, 237] width 150 height 225
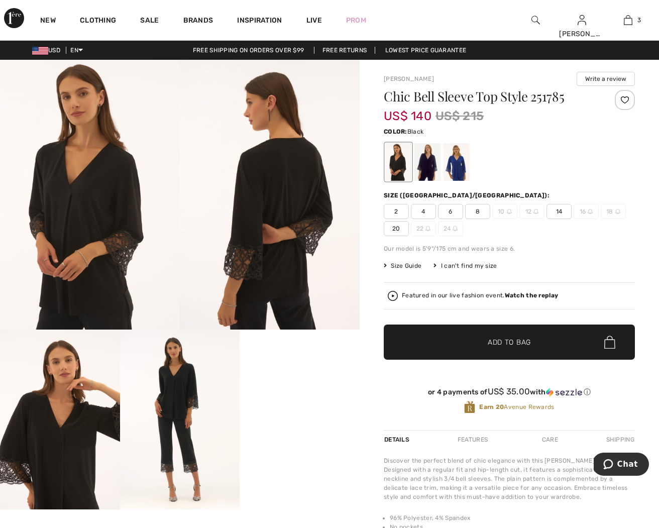
click at [307, 389] on video "Your browser does not support the video tag." at bounding box center [299, 359] width 120 height 60
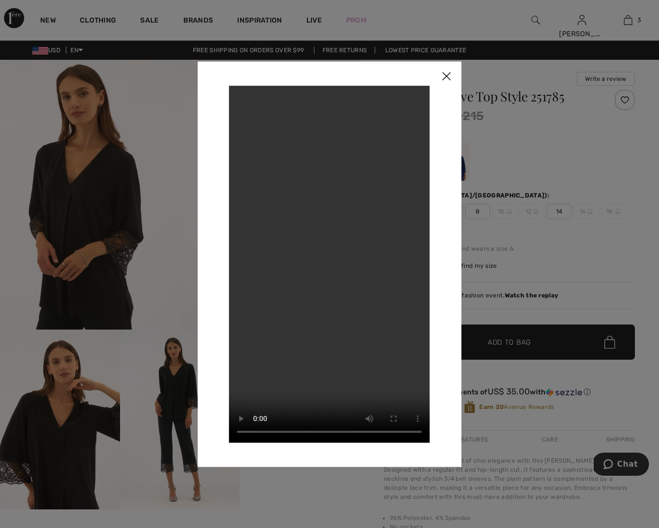
click at [451, 78] on img at bounding box center [446, 76] width 30 height 31
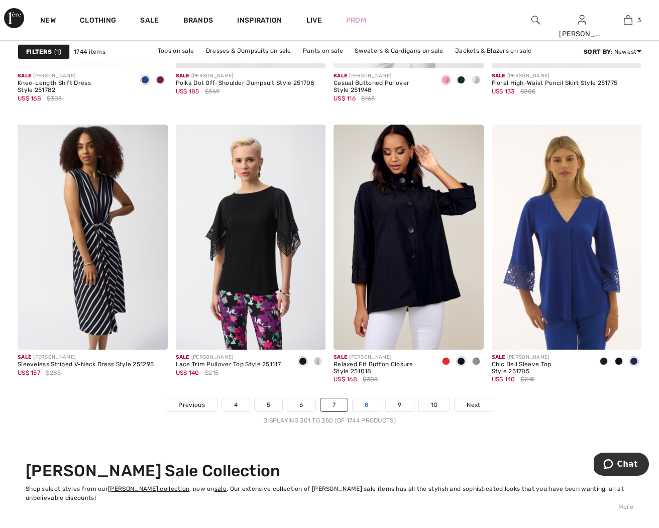
click at [369, 408] on link "8" at bounding box center [366, 404] width 28 height 13
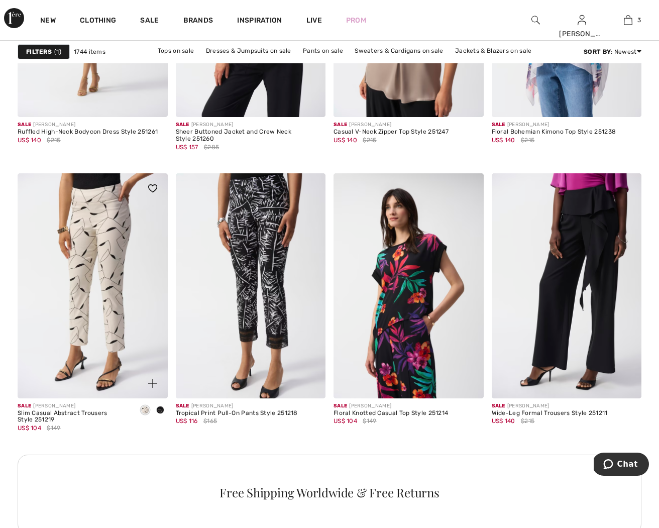
scroll to position [1792, 0]
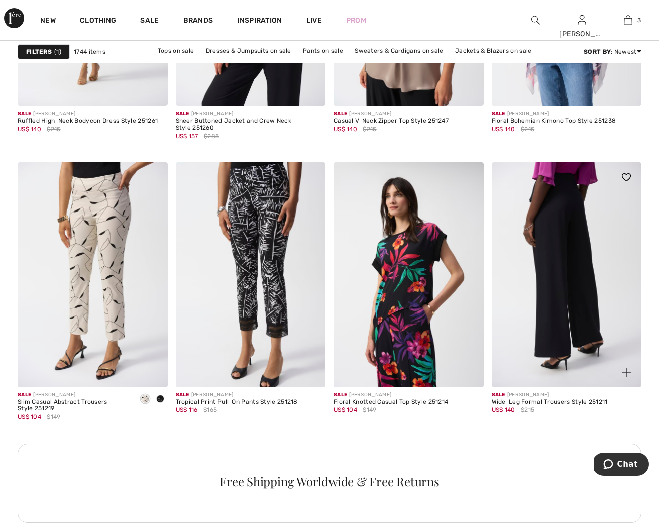
click at [514, 337] on img at bounding box center [567, 274] width 150 height 225
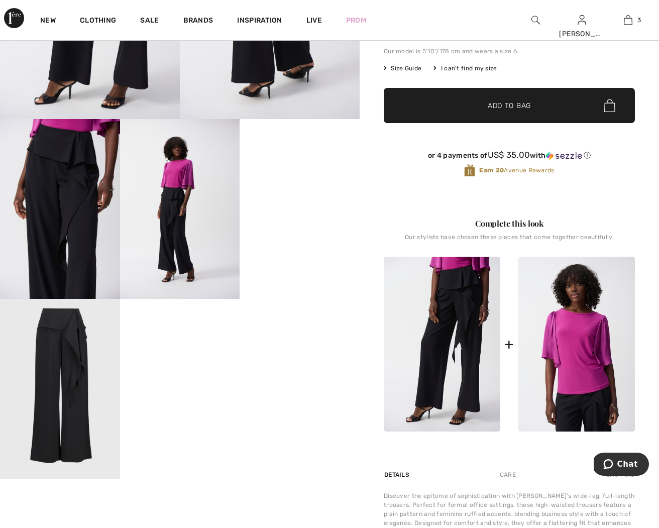
scroll to position [216, 0]
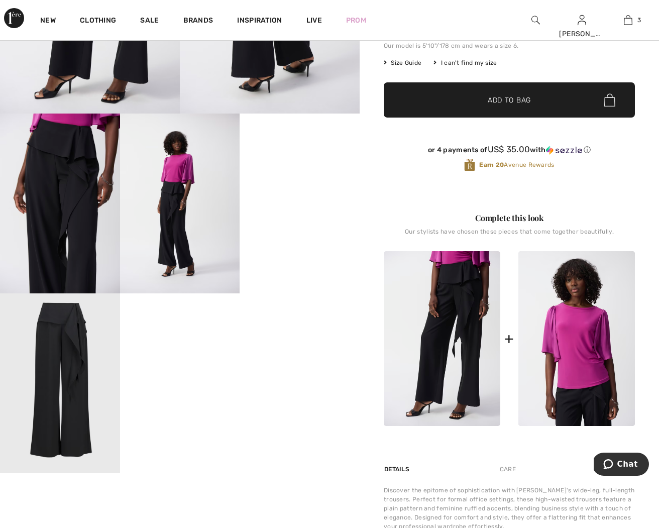
click at [309, 173] on video "Your browser does not support the video tag." at bounding box center [299, 143] width 120 height 60
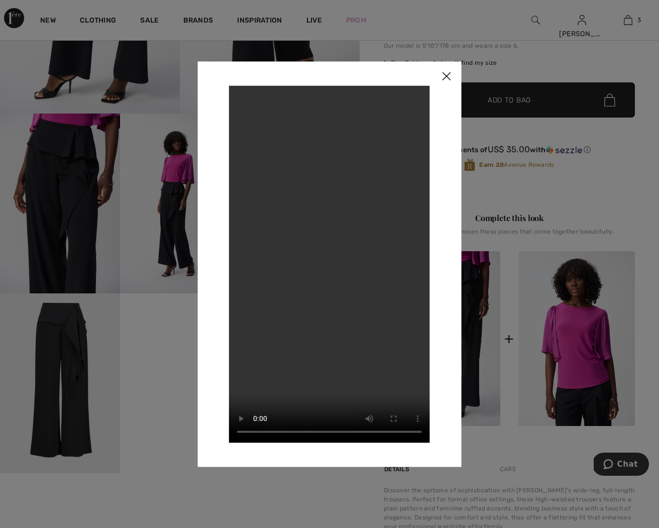
click at [454, 78] on img at bounding box center [446, 76] width 30 height 31
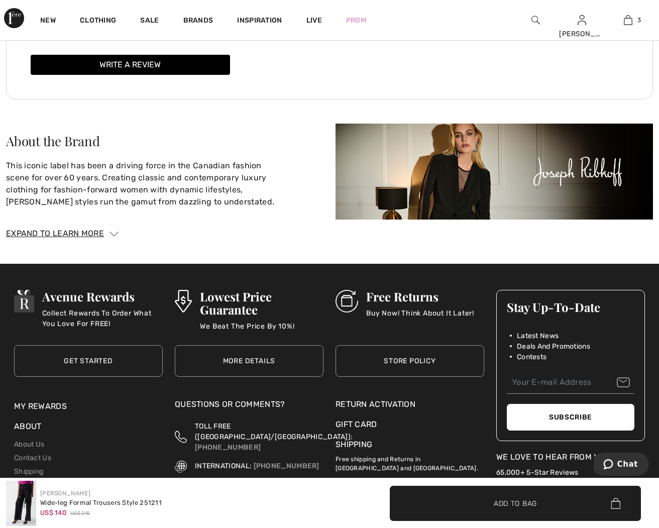
scroll to position [1598, 0]
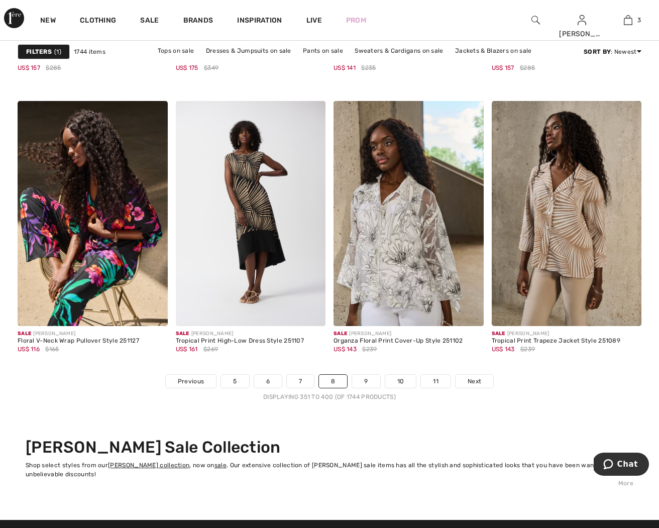
scroll to position [4034, 0]
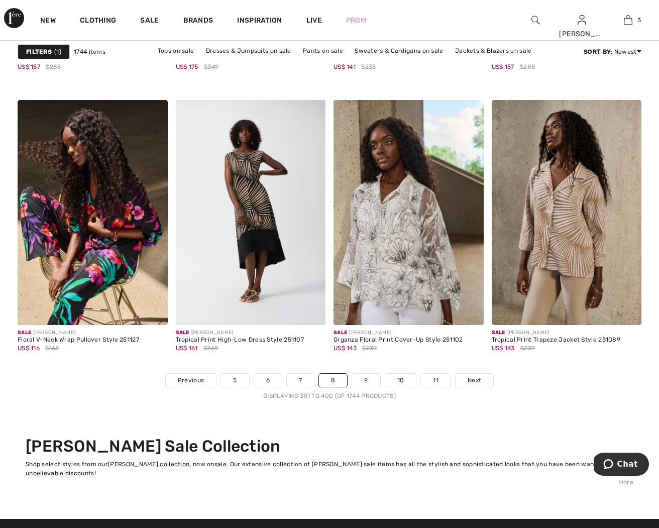
click at [367, 382] on link "9" at bounding box center [366, 380] width 28 height 13
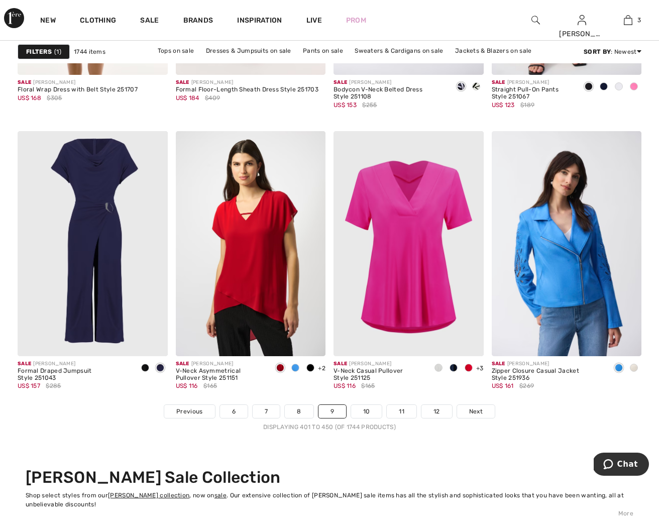
scroll to position [4003, 0]
click at [372, 412] on link "10" at bounding box center [366, 410] width 31 height 13
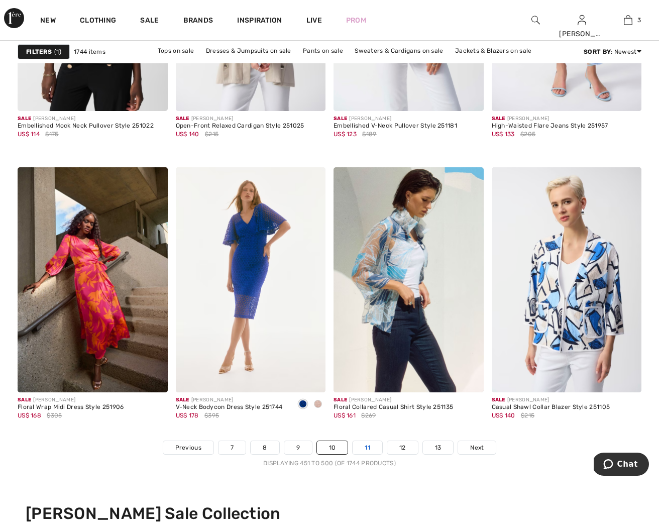
scroll to position [3967, 0]
click at [365, 450] on link "11" at bounding box center [367, 446] width 30 height 13
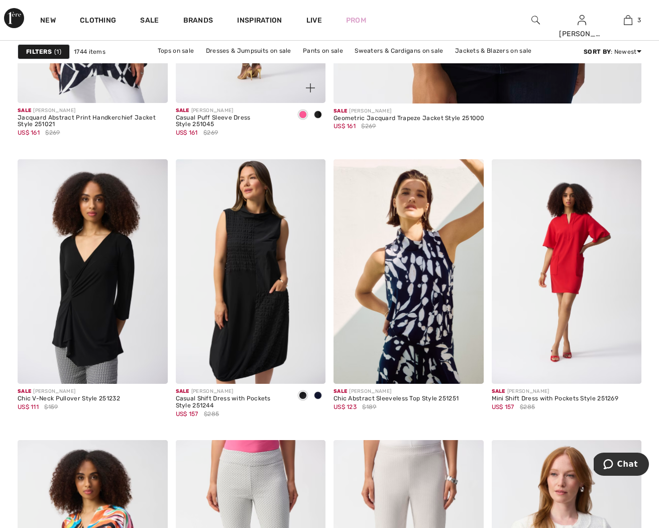
scroll to position [567, 0]
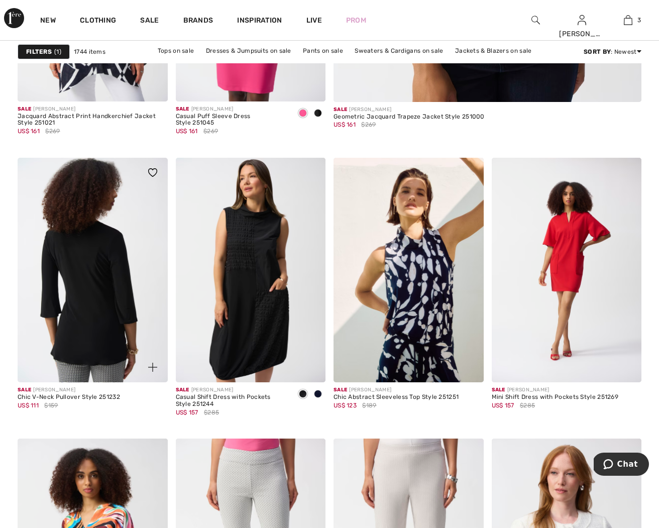
click at [89, 332] on img at bounding box center [93, 270] width 150 height 225
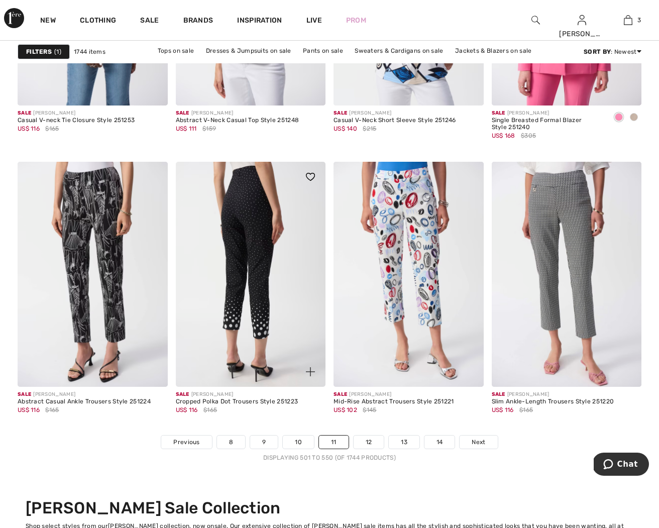
scroll to position [3986, 0]
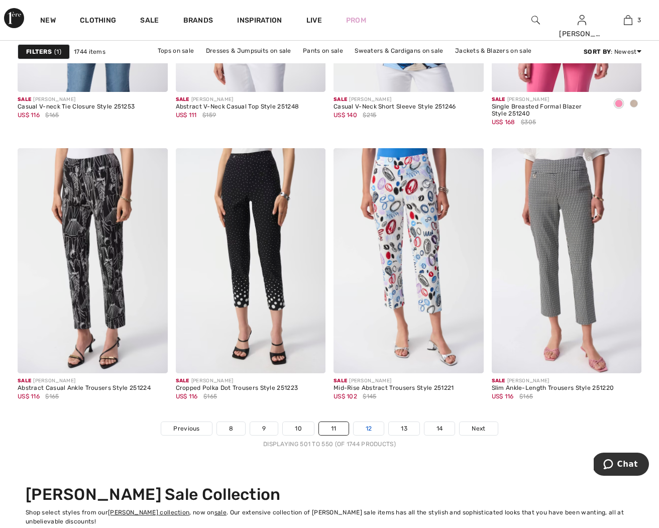
click at [371, 429] on link "12" at bounding box center [368, 428] width 31 height 13
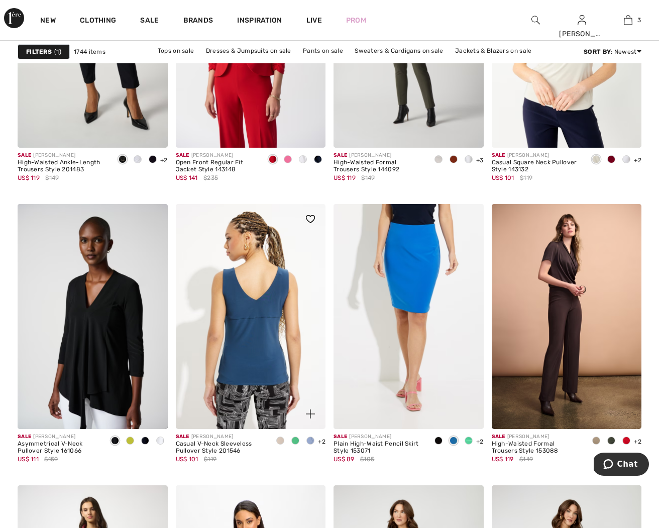
scroll to position [3649, 0]
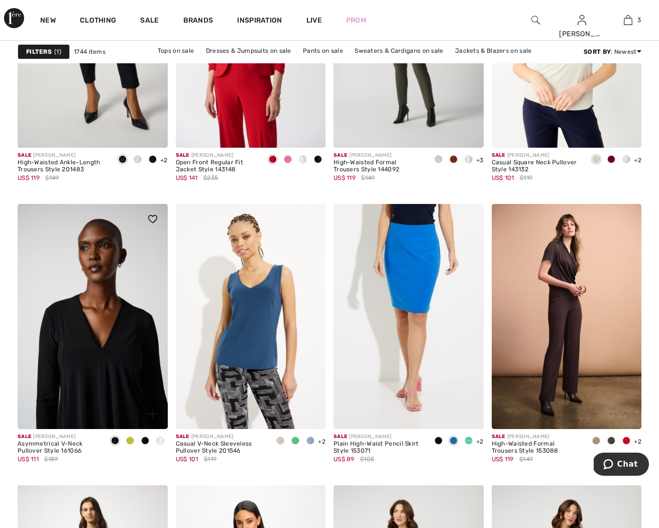
click at [105, 328] on img at bounding box center [93, 316] width 150 height 225
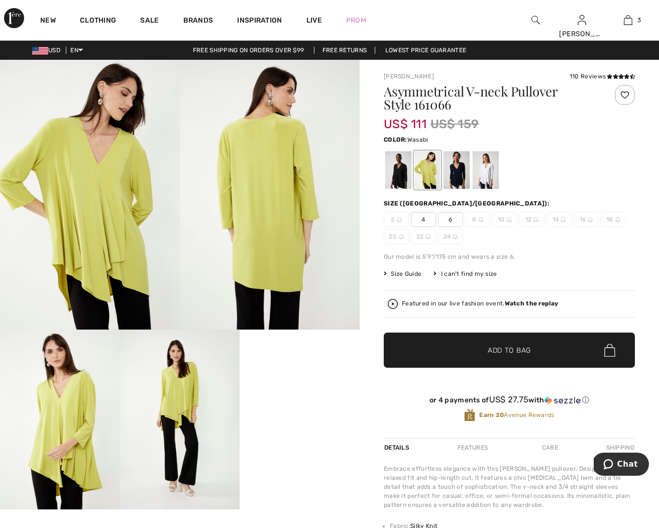
scroll to position [1, 0]
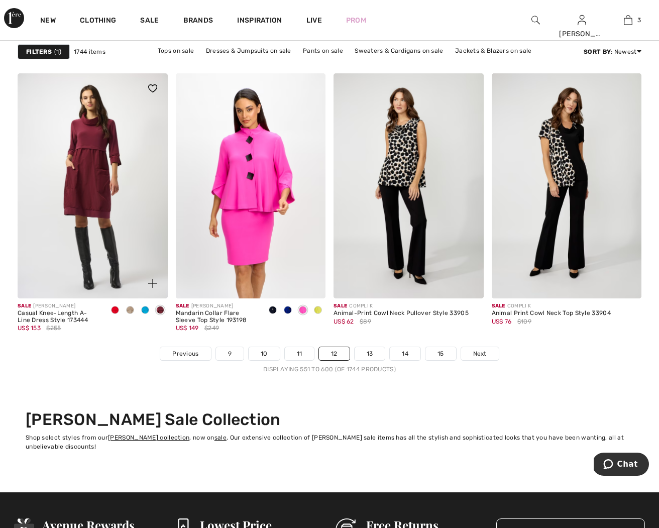
scroll to position [4073, 0]
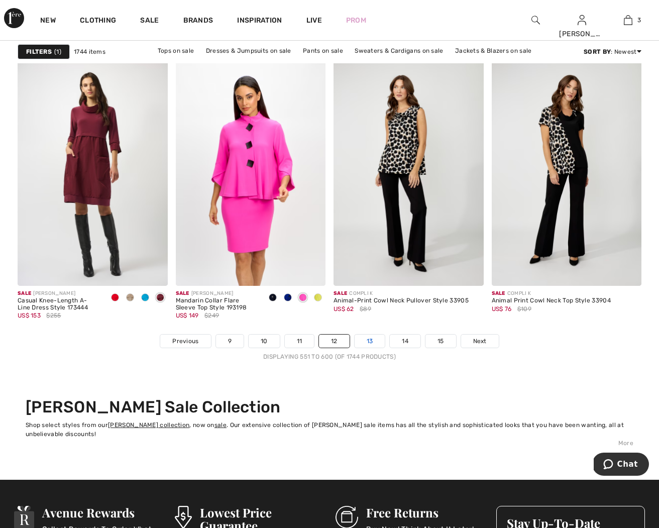
click at [366, 339] on link "13" at bounding box center [369, 340] width 31 height 13
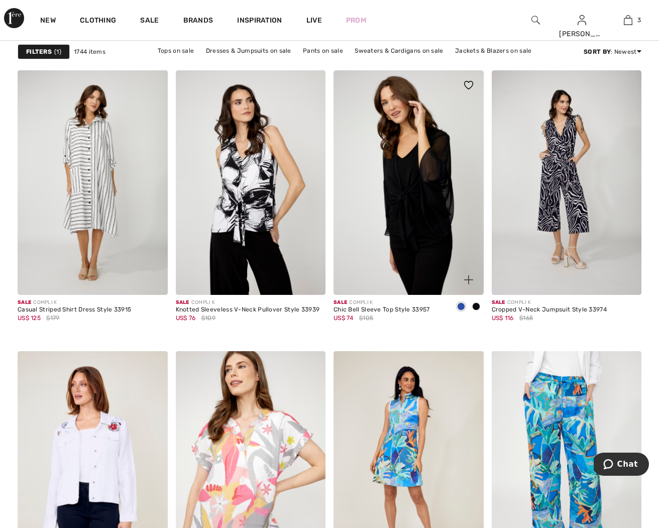
scroll to position [656, 0]
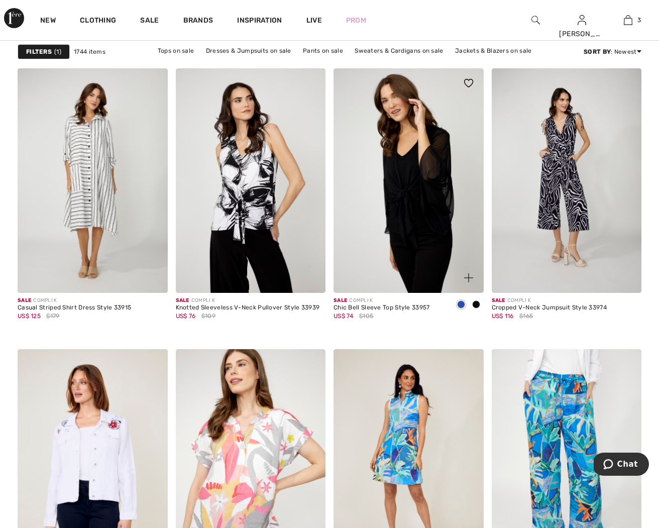
click at [406, 228] on img at bounding box center [408, 180] width 150 height 225
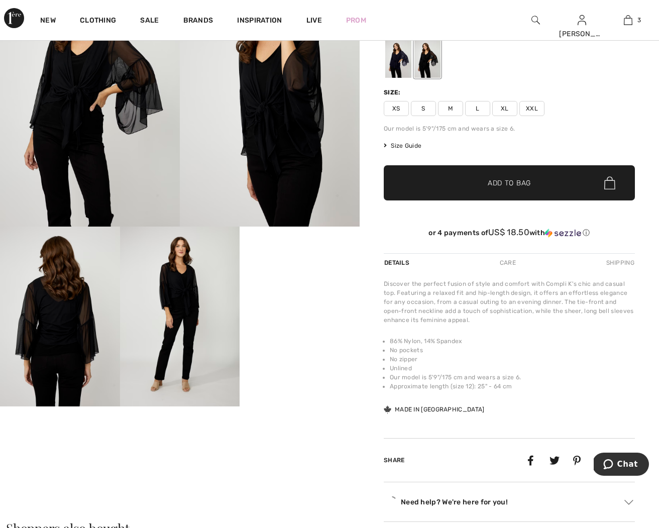
scroll to position [105, 0]
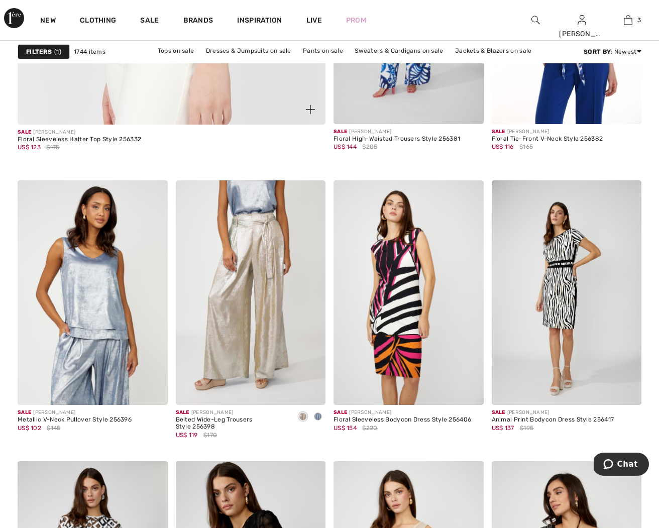
scroll to position [2725, 0]
